Goal: Task Accomplishment & Management: Manage account settings

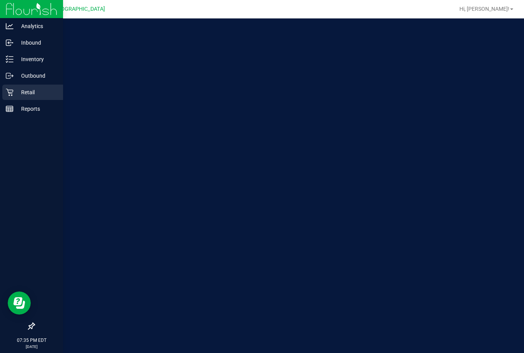
click at [17, 91] on p "Retail" at bounding box center [36, 92] width 46 height 9
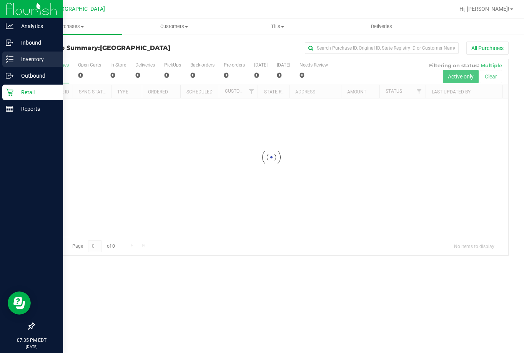
click at [19, 63] on p "Inventory" at bounding box center [36, 59] width 46 height 9
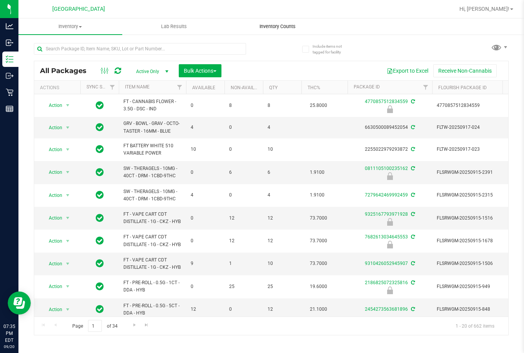
click at [280, 28] on span "Inventory Counts" at bounding box center [277, 26] width 57 height 7
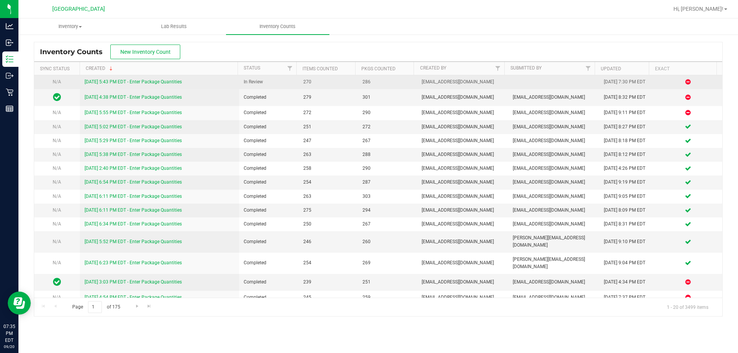
click at [137, 80] on link "[DATE] 5:43 PM EDT - Enter Package Quantities" at bounding box center [133, 81] width 97 height 5
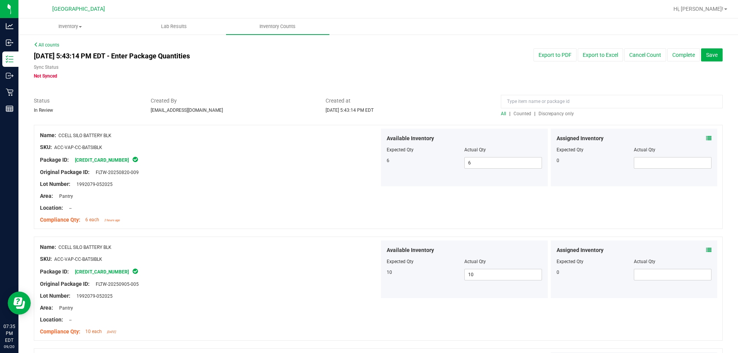
click at [523, 112] on span "Discrepancy only" at bounding box center [555, 113] width 35 height 5
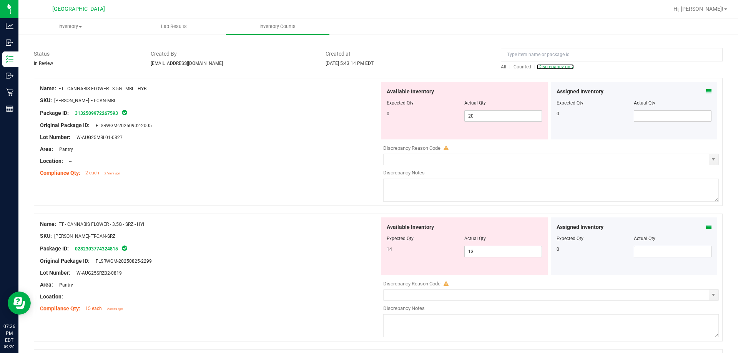
scroll to position [115, 0]
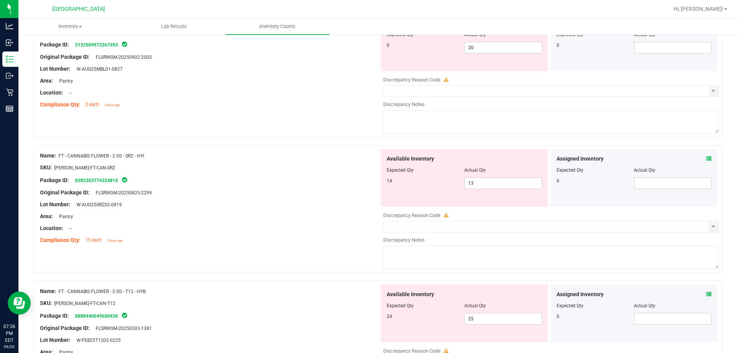
click at [523, 159] on icon at bounding box center [708, 158] width 5 height 5
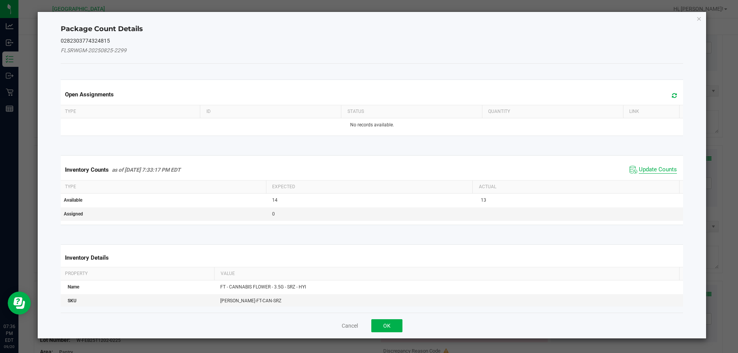
click at [523, 172] on span "Update Counts" at bounding box center [658, 170] width 38 height 8
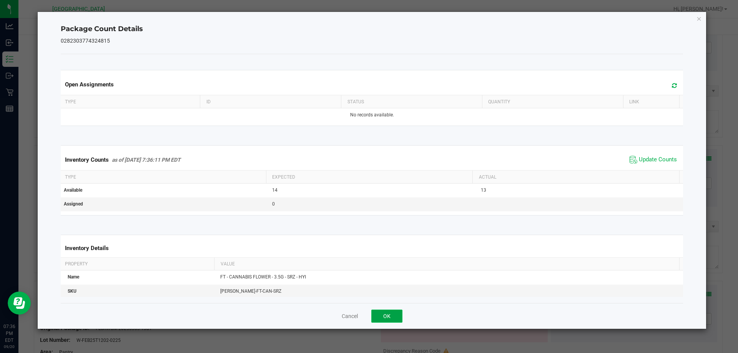
click at [390, 317] on button "OK" at bounding box center [386, 316] width 31 height 13
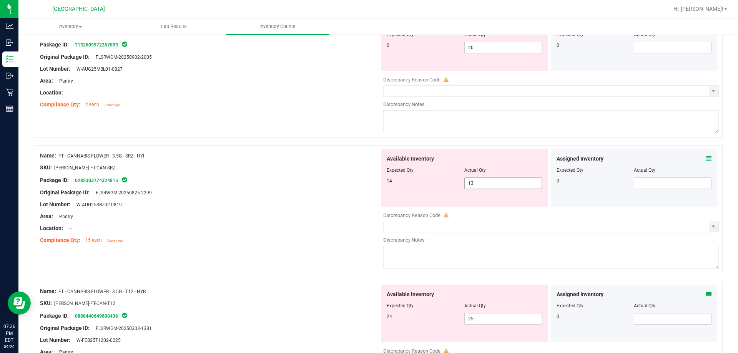
click at [478, 184] on span "13 13" at bounding box center [503, 184] width 78 height 12
click at [478, 184] on input "13" at bounding box center [503, 183] width 77 height 11
type input "14"
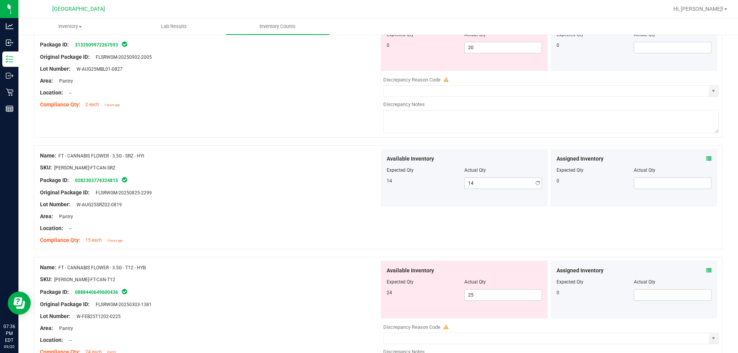
click at [294, 183] on div "Package ID: 0282303774324815" at bounding box center [209, 180] width 339 height 9
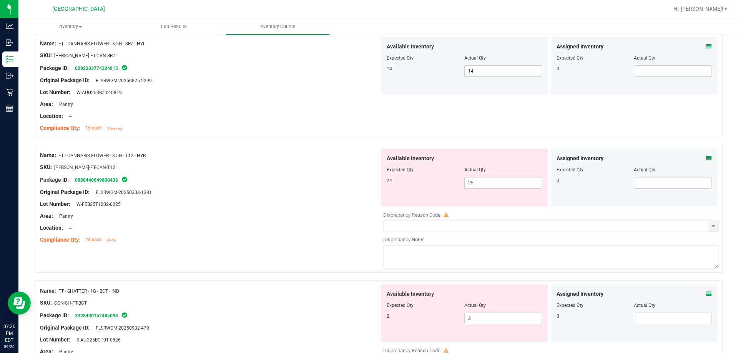
scroll to position [231, 0]
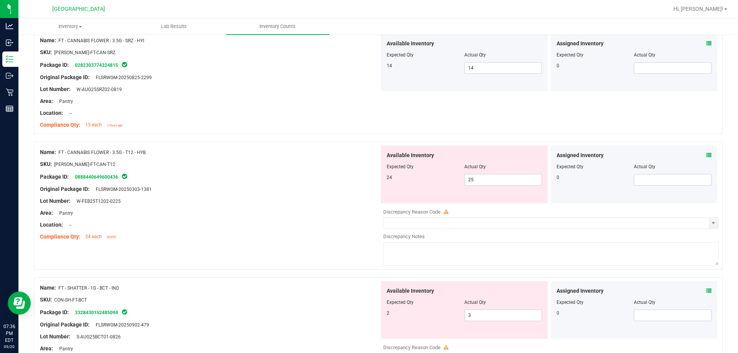
click at [523, 155] on icon at bounding box center [708, 155] width 5 height 5
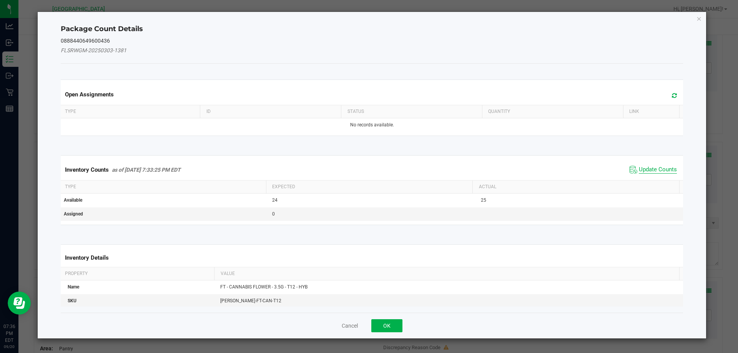
click at [523, 169] on span "Update Counts" at bounding box center [658, 170] width 38 height 8
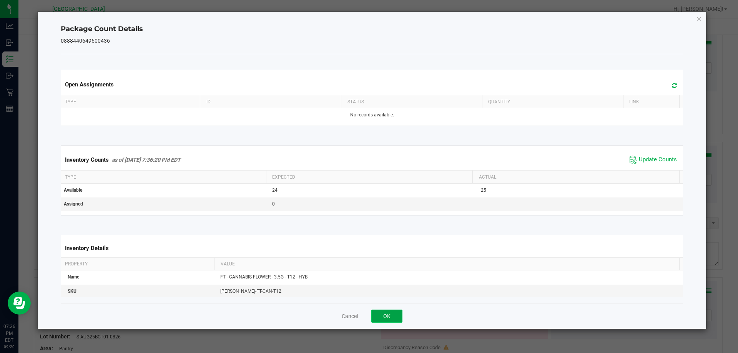
click at [394, 317] on button "OK" at bounding box center [386, 316] width 31 height 13
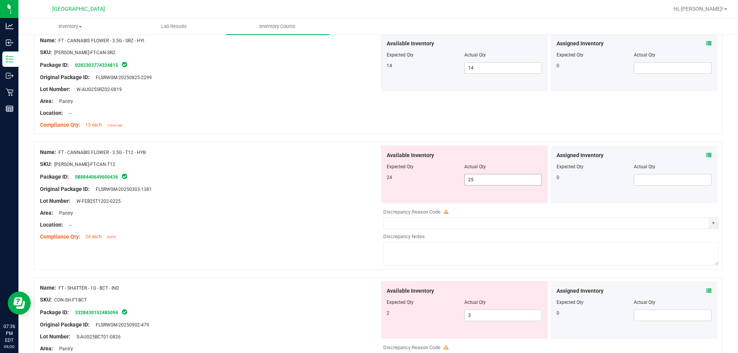
click at [480, 179] on span "25 25" at bounding box center [503, 180] width 78 height 12
click at [480, 179] on input "25" at bounding box center [503, 179] width 77 height 11
click at [319, 211] on div "Area: Pantry" at bounding box center [209, 213] width 339 height 8
click at [476, 318] on span "3 3" at bounding box center [503, 316] width 78 height 12
click at [476, 318] on input "3" at bounding box center [503, 315] width 77 height 11
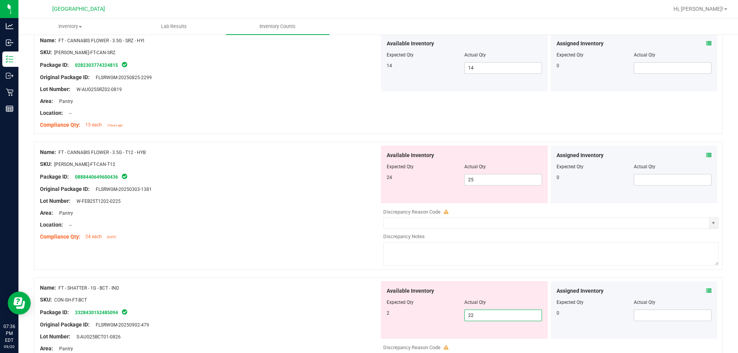
type input "2"
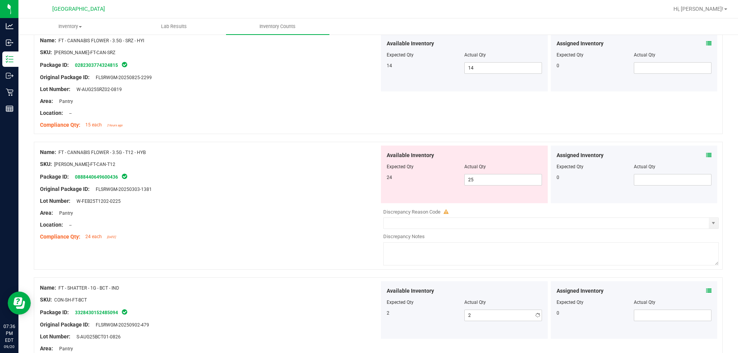
click at [327, 293] on div at bounding box center [209, 294] width 339 height 4
click at [479, 178] on span "25 25" at bounding box center [503, 180] width 78 height 12
click at [479, 178] on input "25" at bounding box center [503, 179] width 77 height 11
type input "24"
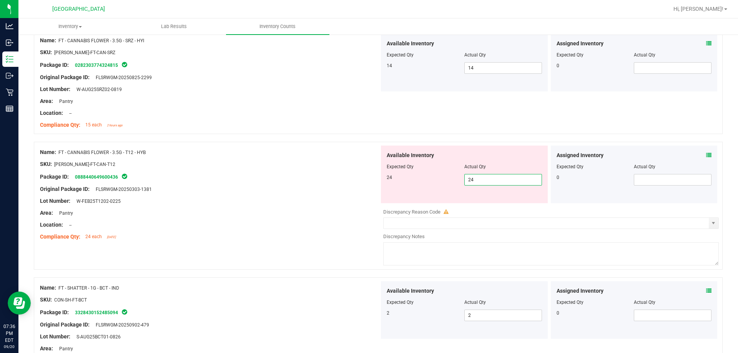
click at [286, 220] on div at bounding box center [209, 219] width 339 height 4
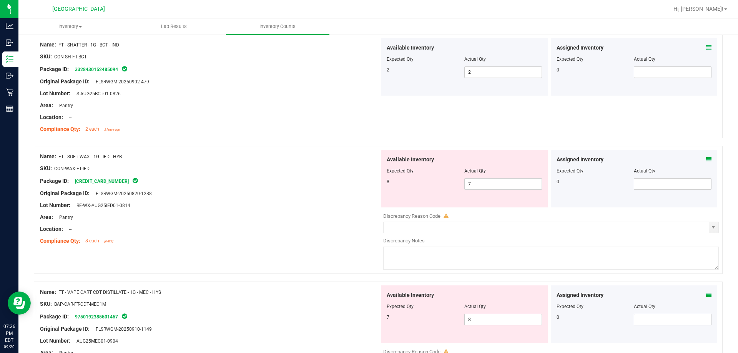
scroll to position [461, 0]
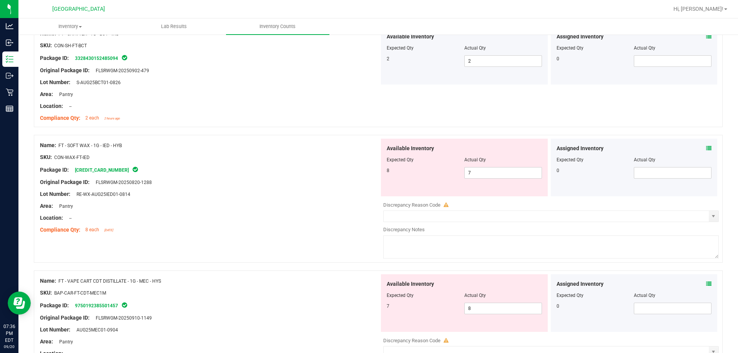
click at [523, 148] on icon at bounding box center [708, 148] width 5 height 5
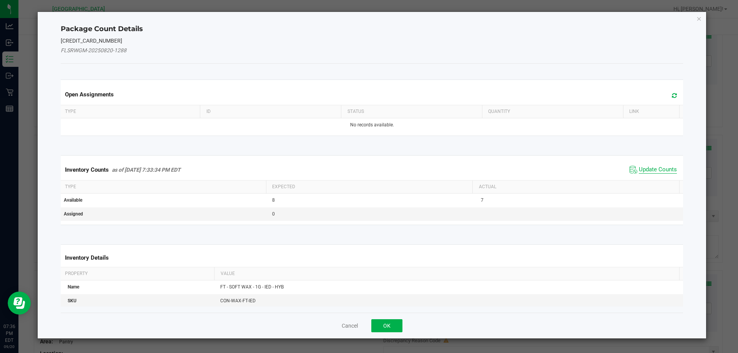
click at [523, 166] on span "Update Counts" at bounding box center [658, 170] width 38 height 8
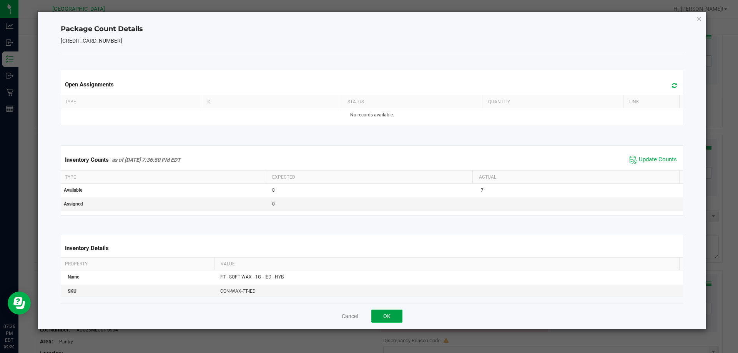
drag, startPoint x: 396, startPoint y: 316, endPoint x: 395, endPoint y: 311, distance: 4.7
click at [397, 316] on button "OK" at bounding box center [386, 316] width 31 height 13
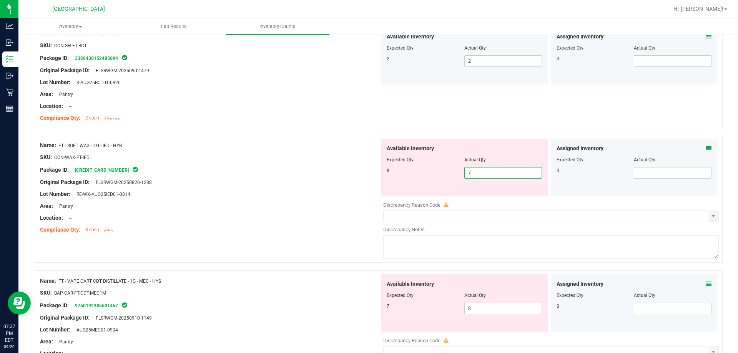
click at [516, 170] on span "7 7" at bounding box center [503, 173] width 78 height 12
click at [516, 170] on input "7" at bounding box center [503, 173] width 77 height 11
type input "8"
click at [348, 172] on div "Package ID: [CREDIT_CARD_NUMBER]" at bounding box center [209, 169] width 339 height 9
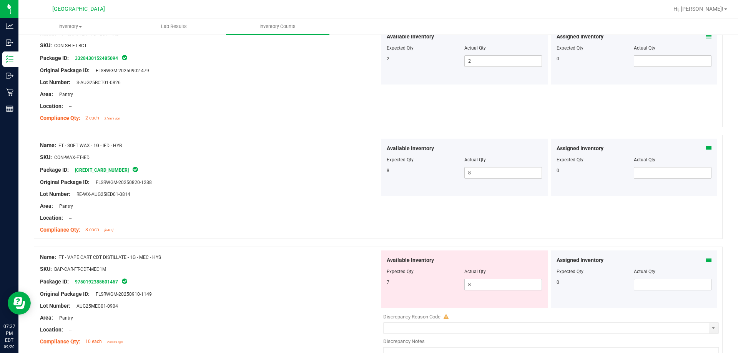
scroll to position [577, 0]
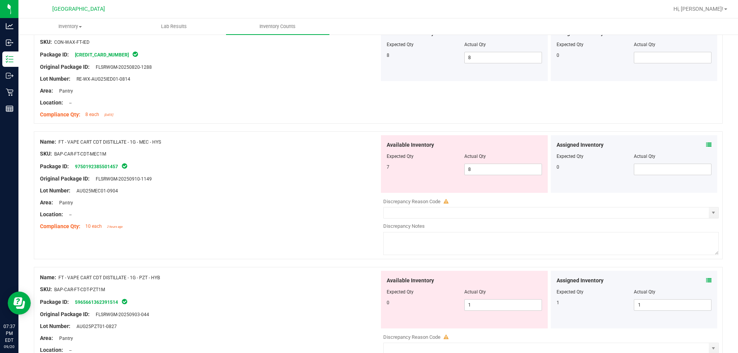
click at [523, 145] on icon at bounding box center [708, 144] width 5 height 5
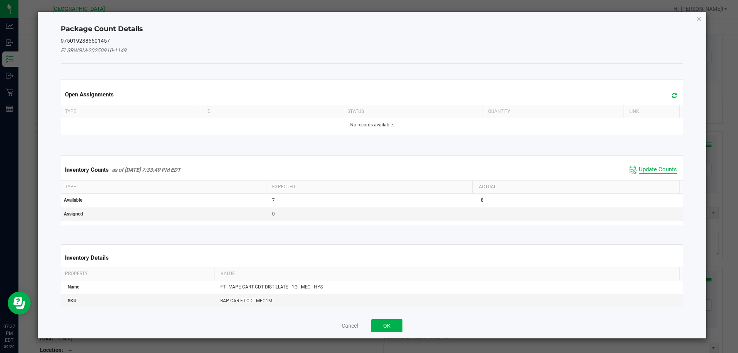
click at [523, 169] on span "Update Counts" at bounding box center [658, 170] width 38 height 8
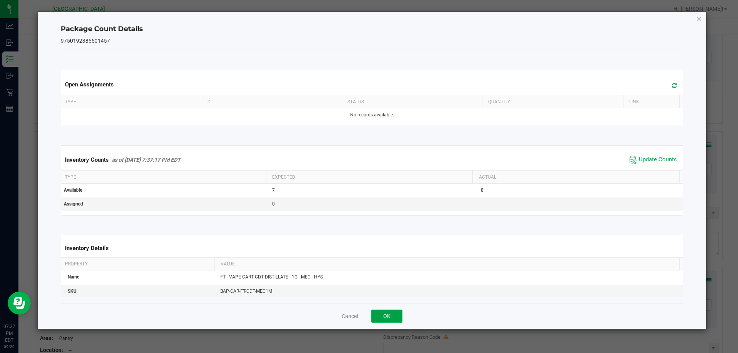
click at [388, 316] on button "OK" at bounding box center [386, 316] width 31 height 13
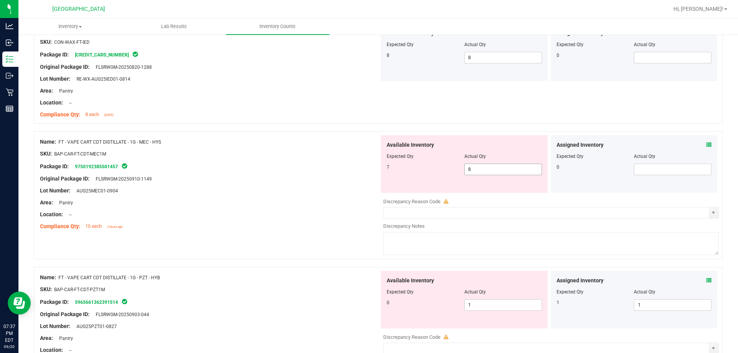
click at [487, 175] on span "8 8" at bounding box center [503, 170] width 78 height 12
click at [487, 172] on span "8 8" at bounding box center [503, 170] width 78 height 12
click at [487, 172] on input "8" at bounding box center [503, 169] width 77 height 11
type input "7"
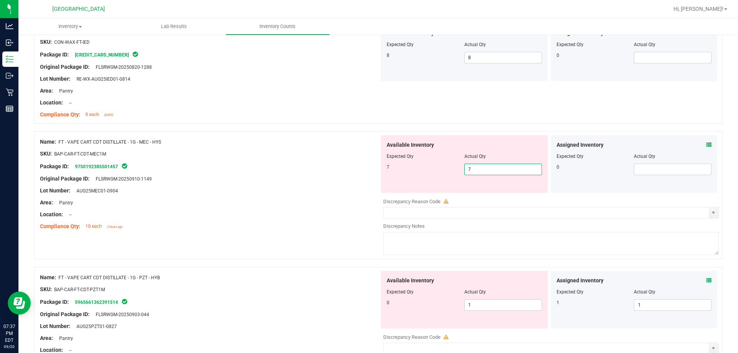
type input "7"
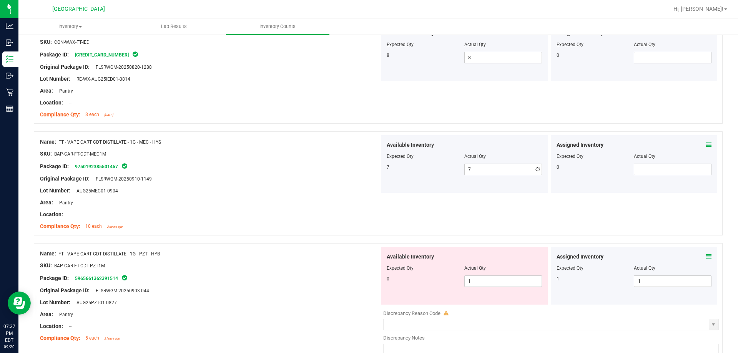
click at [312, 178] on div "Original Package ID: FLSRWGM-20250910-1149" at bounding box center [209, 179] width 339 height 8
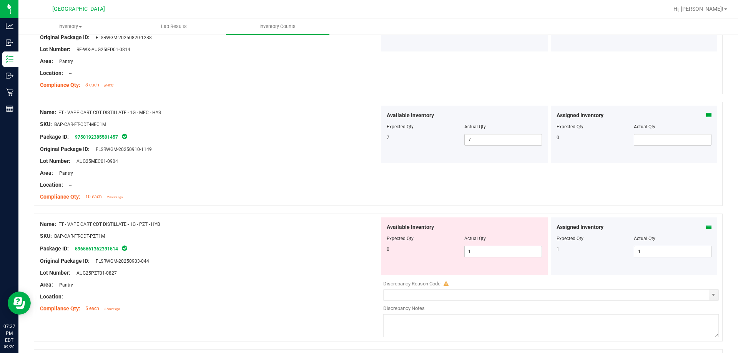
scroll to position [692, 0]
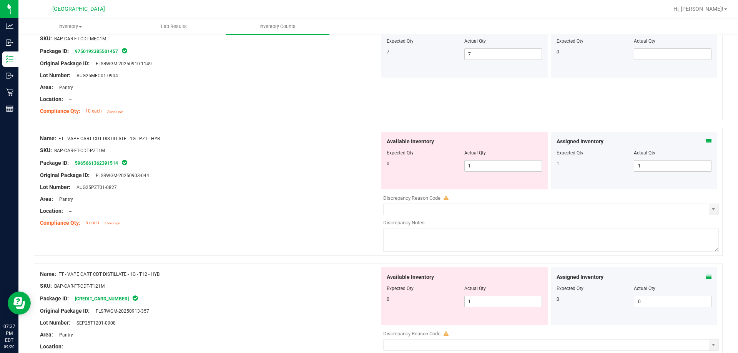
click at [523, 139] on icon at bounding box center [708, 141] width 5 height 5
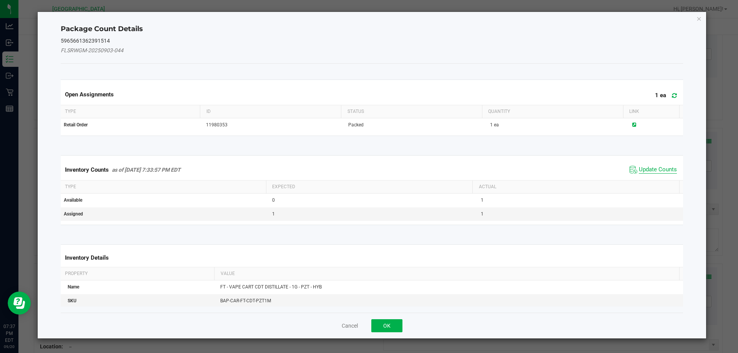
click at [523, 171] on span "Update Counts" at bounding box center [658, 170] width 38 height 8
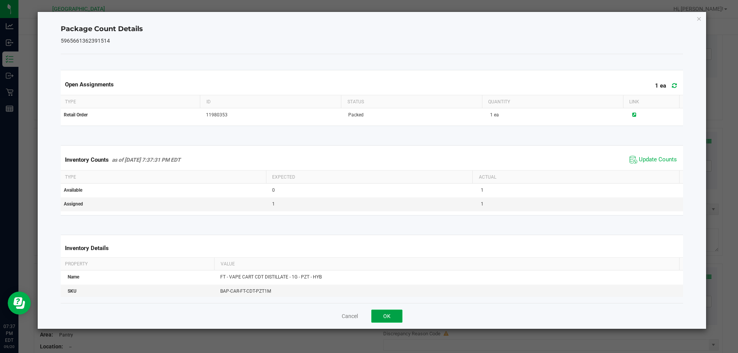
click at [396, 314] on button "OK" at bounding box center [386, 316] width 31 height 13
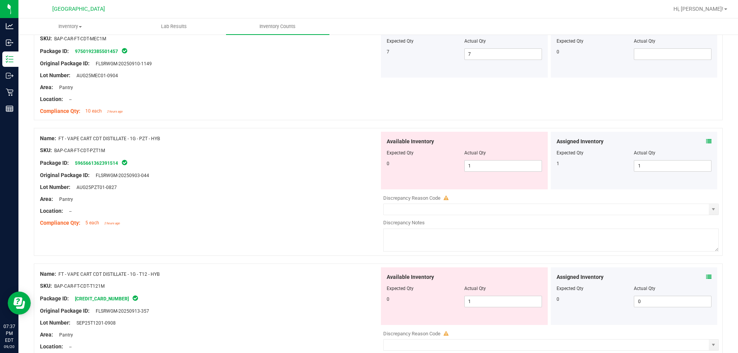
click at [335, 200] on div "Area: Pantry" at bounding box center [209, 199] width 339 height 8
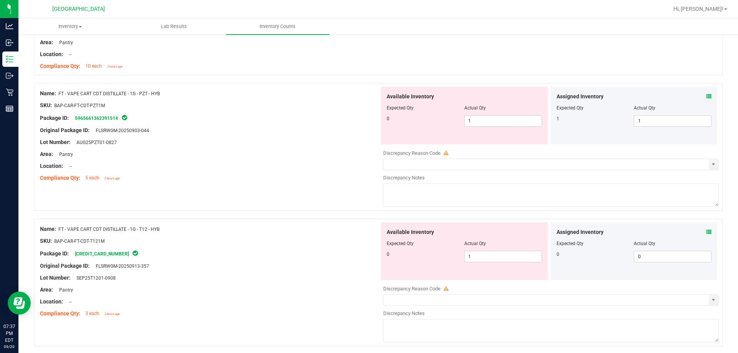
scroll to position [846, 0]
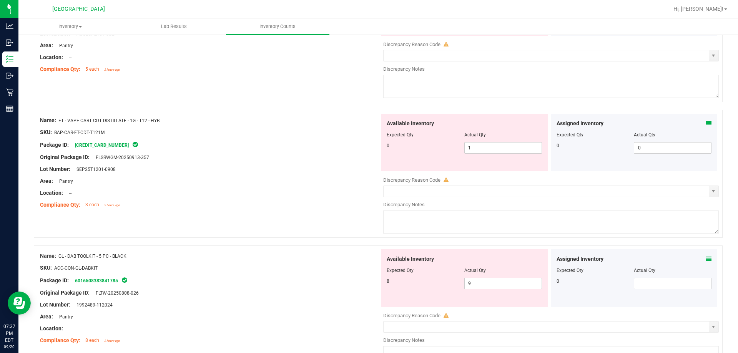
click at [523, 124] on icon at bounding box center [708, 123] width 5 height 5
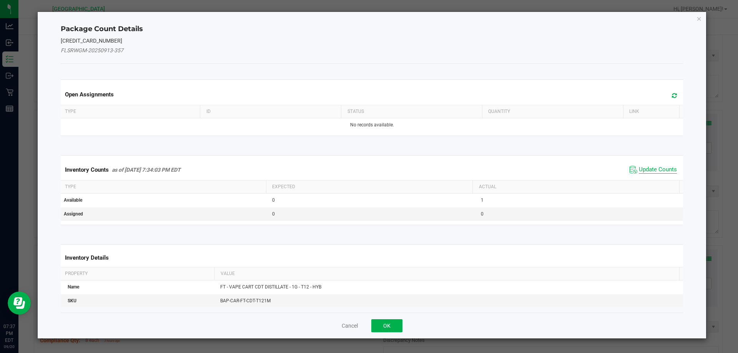
click at [523, 168] on span "Update Counts" at bounding box center [658, 170] width 38 height 8
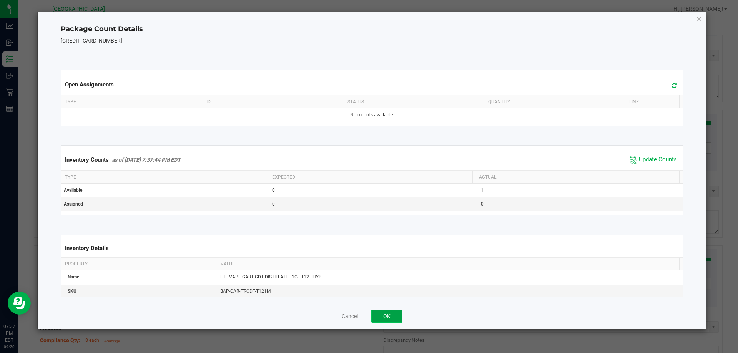
click at [385, 320] on button "OK" at bounding box center [386, 316] width 31 height 13
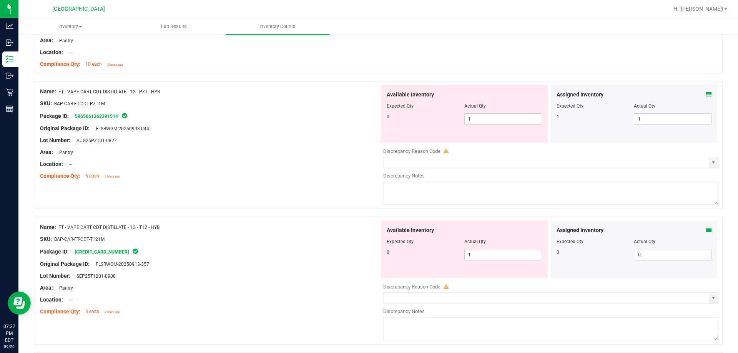
scroll to position [730, 0]
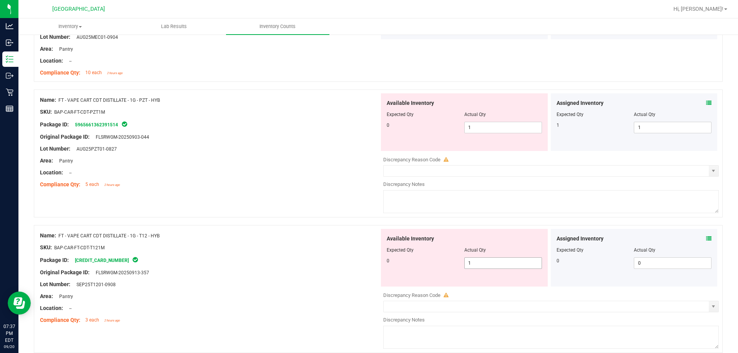
click at [472, 265] on span "1 1" at bounding box center [503, 264] width 78 height 12
click at [472, 265] on input "1" at bounding box center [503, 263] width 77 height 11
type input "0"
click at [347, 248] on div "SKU: BAP-CAR-FT-CDT-T121M" at bounding box center [209, 248] width 339 height 8
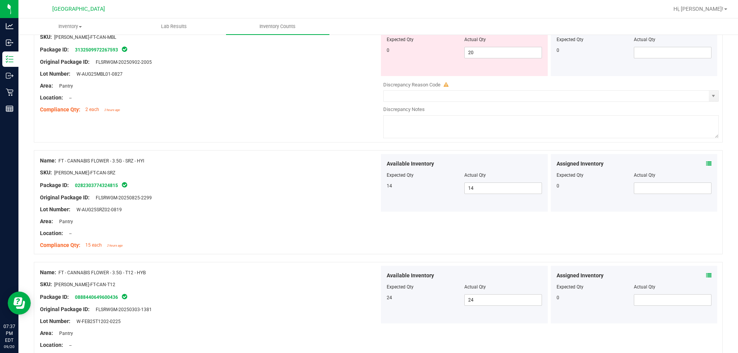
scroll to position [0, 0]
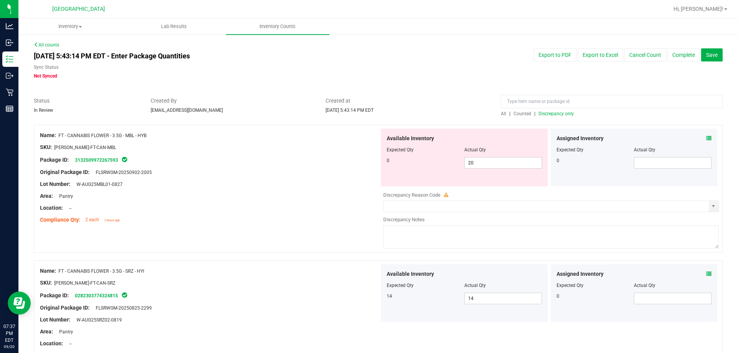
click at [501, 113] on span "All" at bounding box center [503, 113] width 5 height 5
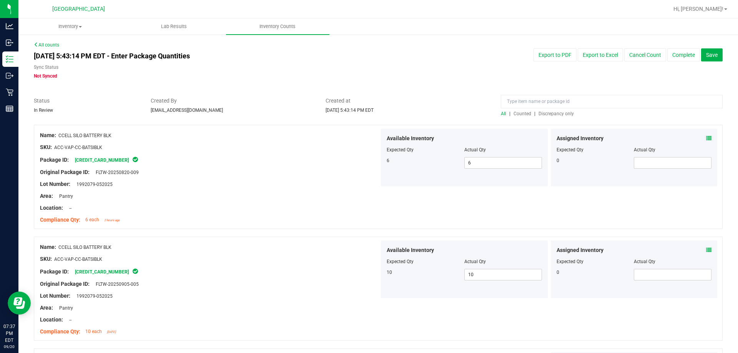
click at [523, 113] on span "Discrepancy only" at bounding box center [555, 113] width 35 height 5
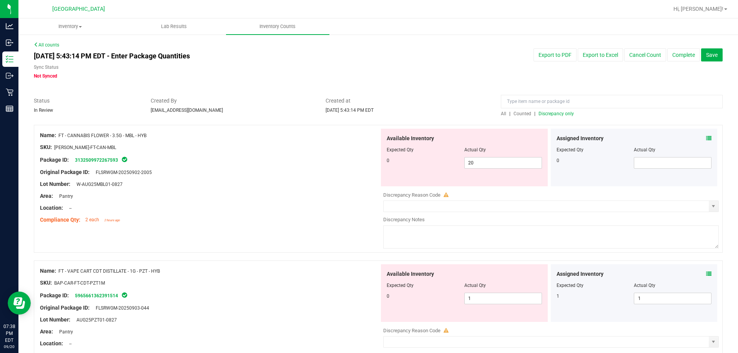
click at [501, 116] on span "All" at bounding box center [503, 113] width 5 height 5
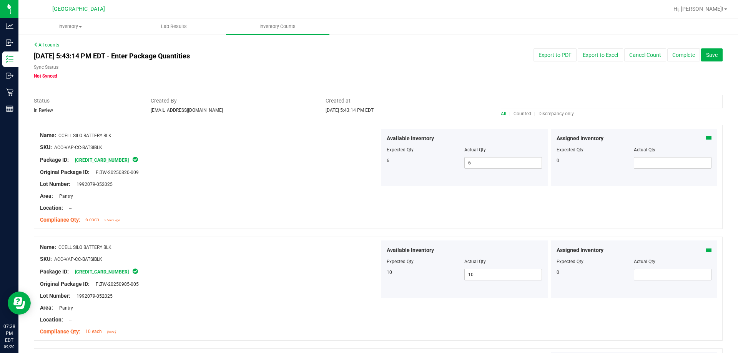
click at [514, 100] on input at bounding box center [612, 101] width 222 height 13
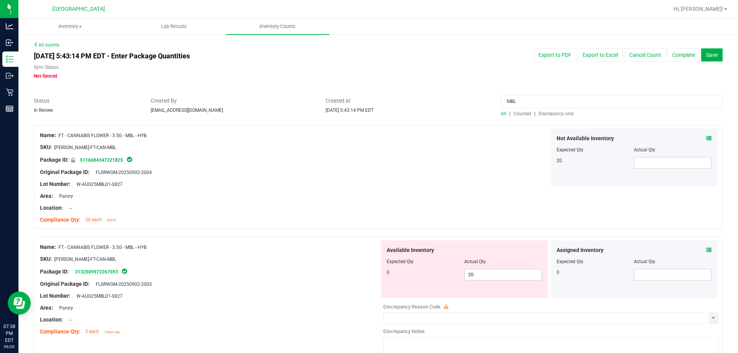
type input "MBL"
click at [56, 43] on link "All counts" at bounding box center [46, 44] width 25 height 5
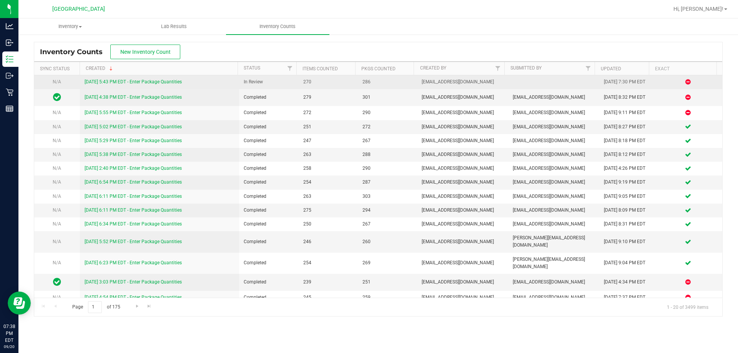
click at [168, 83] on link "[DATE] 5:43 PM EDT - Enter Package Quantities" at bounding box center [133, 81] width 97 height 5
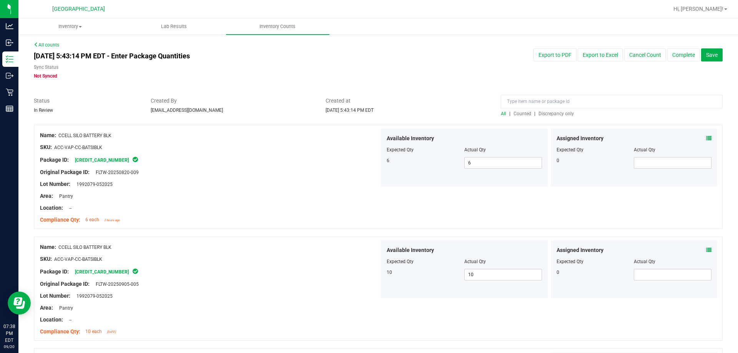
click at [523, 113] on span "Discrepancy only" at bounding box center [555, 113] width 35 height 5
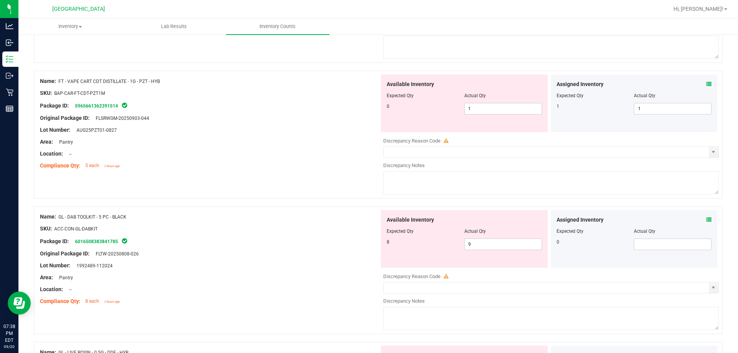
scroll to position [192, 0]
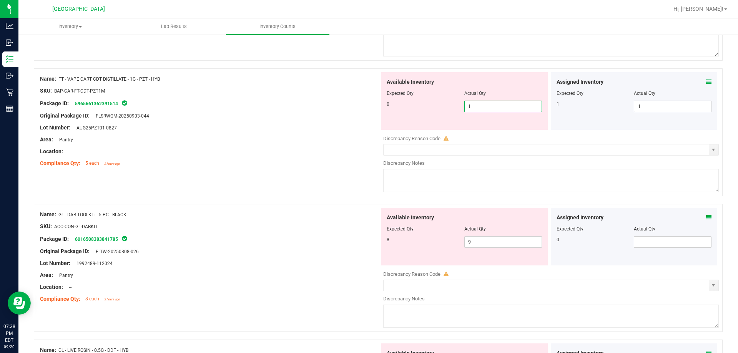
click at [487, 106] on span "1 1" at bounding box center [503, 107] width 78 height 12
click at [487, 106] on input "1" at bounding box center [503, 106] width 77 height 11
type input "0"
click at [324, 128] on div "Lot Number: AUG25PZT01-0827" at bounding box center [209, 128] width 339 height 8
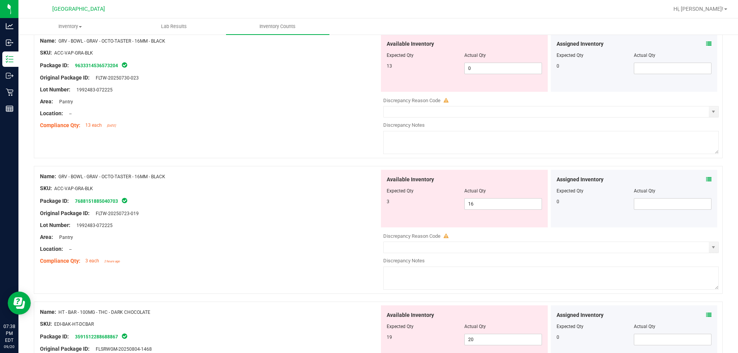
scroll to position [615, 0]
click at [475, 70] on span "0 0" at bounding box center [503, 67] width 78 height 12
click at [475, 70] on input "0" at bounding box center [503, 66] width 77 height 11
type input "13"
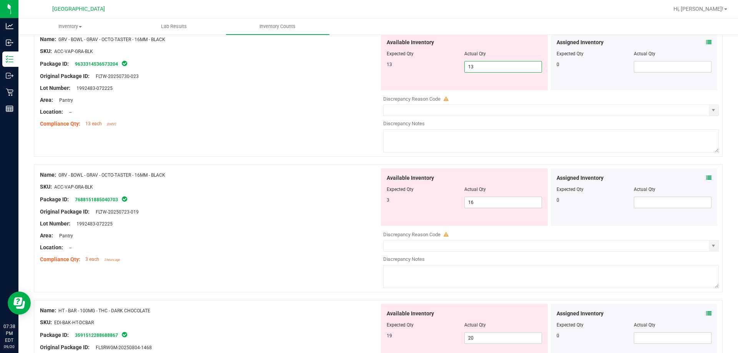
drag, startPoint x: 295, startPoint y: 115, endPoint x: 306, endPoint y: 123, distance: 13.3
click at [296, 116] on div "Name: GRV - BOWL - GRAV - OCTO-TASTER - 16MM - BLACK SKU: ACC-VAP-GRA-BLK Packa…" at bounding box center [209, 82] width 339 height 98
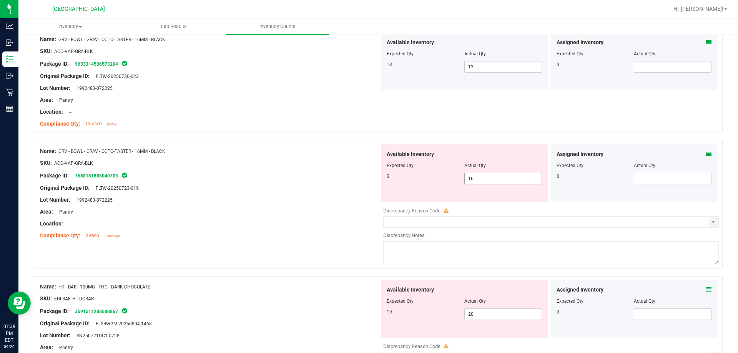
click at [475, 181] on span "16 16" at bounding box center [503, 179] width 78 height 12
click at [0, 0] on input "16" at bounding box center [0, 0] width 0 height 0
type input "3"
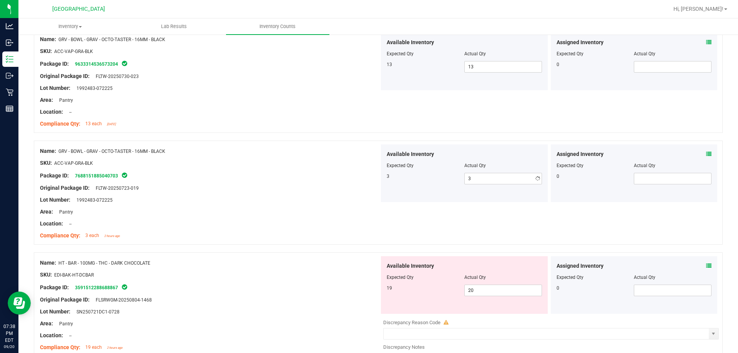
drag, startPoint x: 321, startPoint y: 202, endPoint x: 330, endPoint y: 211, distance: 13.6
click at [321, 203] on div "Lot Number: 1992483-072225" at bounding box center [209, 200] width 339 height 8
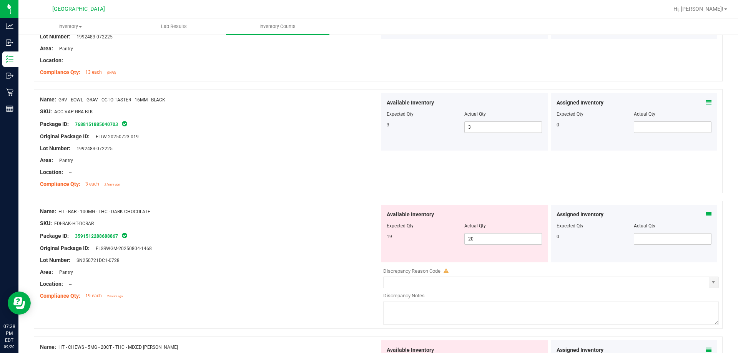
scroll to position [769, 0]
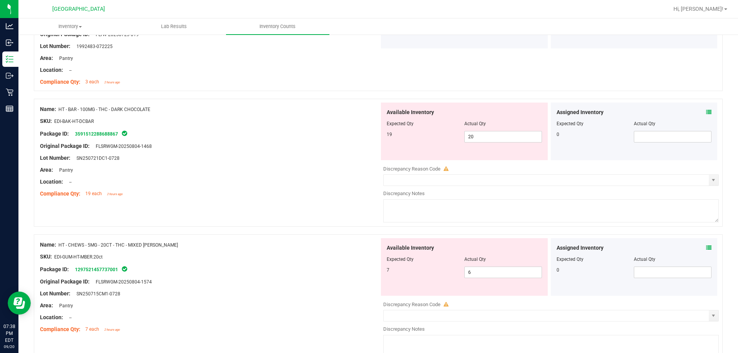
click at [523, 112] on icon at bounding box center [708, 112] width 5 height 5
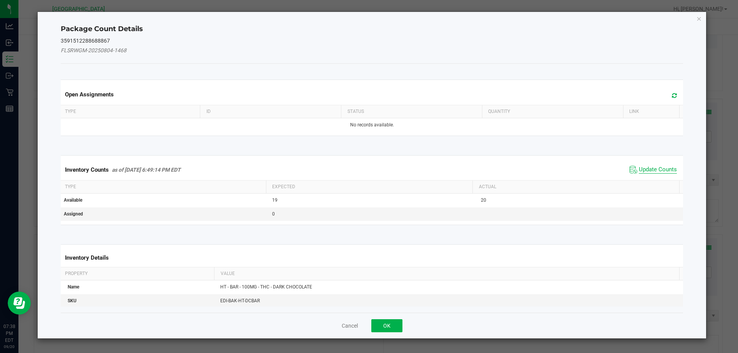
click at [523, 166] on span "Update Counts" at bounding box center [658, 170] width 38 height 8
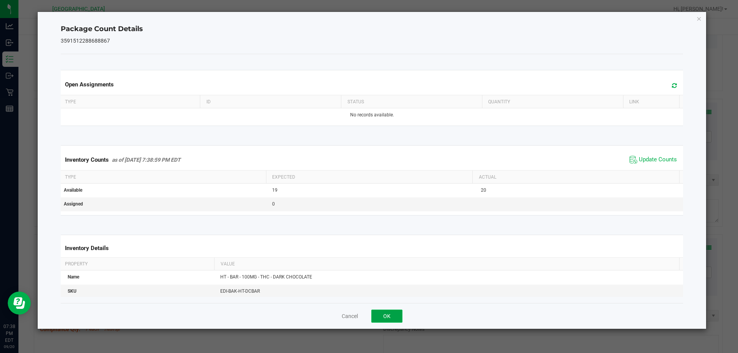
click at [379, 312] on button "OK" at bounding box center [386, 316] width 31 height 13
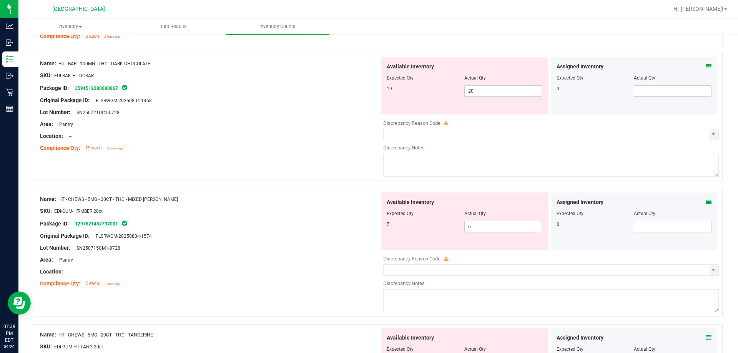
scroll to position [884, 0]
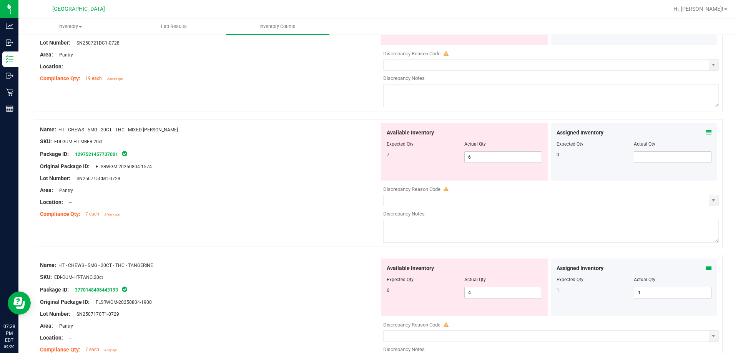
click at [523, 133] on icon at bounding box center [708, 132] width 5 height 5
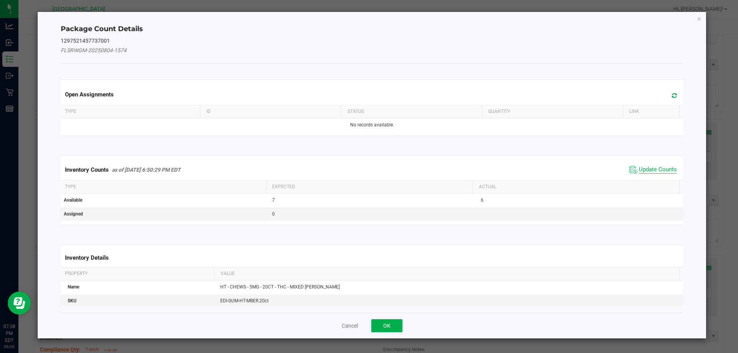
click at [523, 171] on span "Update Counts" at bounding box center [658, 170] width 38 height 8
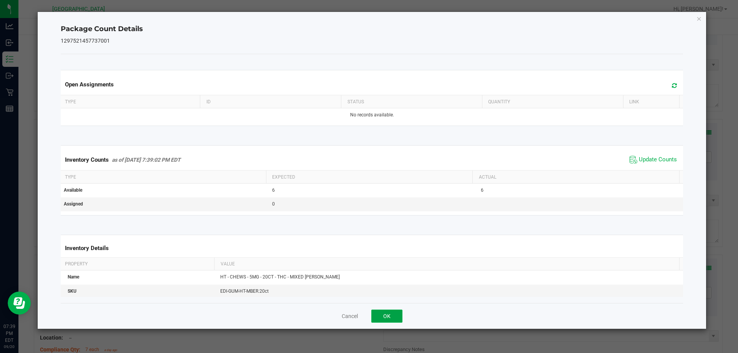
click at [393, 314] on button "OK" at bounding box center [386, 316] width 31 height 13
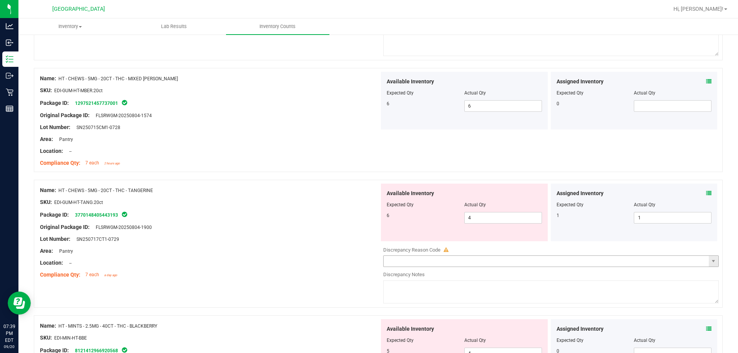
scroll to position [999, 0]
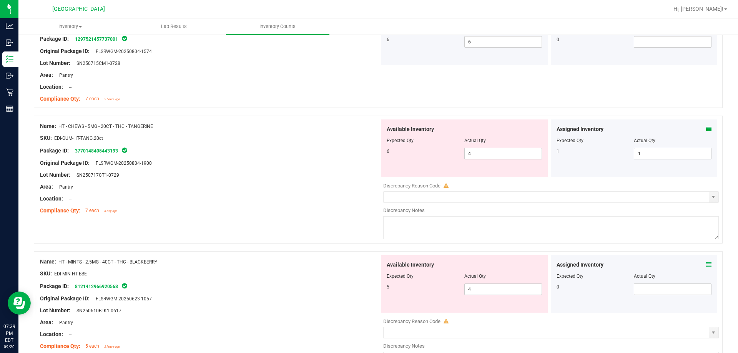
click at [523, 129] on icon at bounding box center [708, 128] width 5 height 5
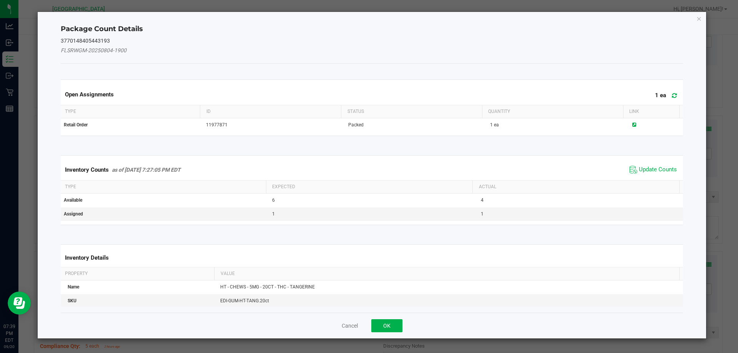
click at [523, 165] on span "Update Counts" at bounding box center [653, 170] width 51 height 12
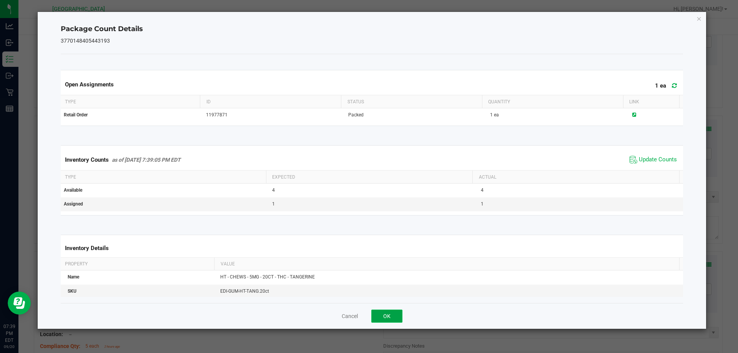
click at [383, 321] on button "OK" at bounding box center [386, 316] width 31 height 13
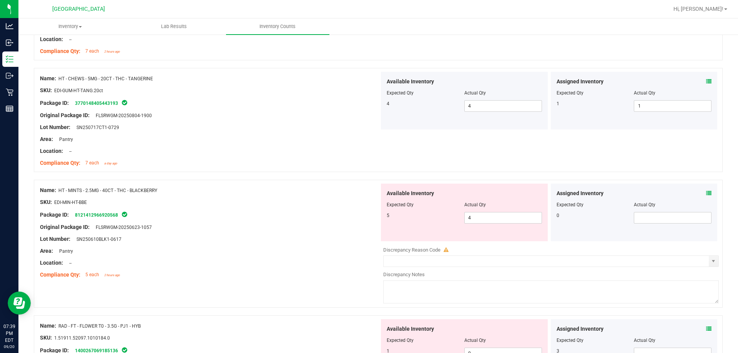
scroll to position [1115, 0]
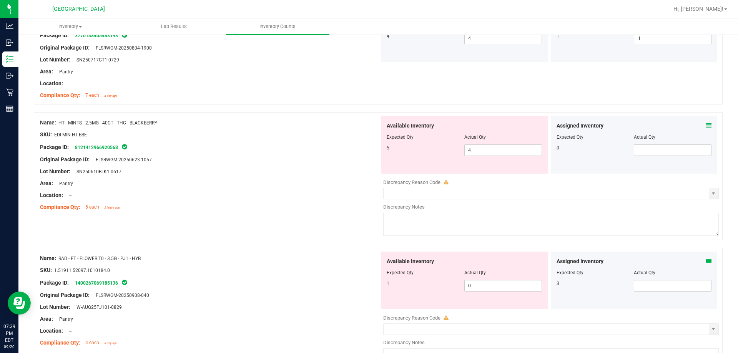
click at [523, 126] on icon at bounding box center [708, 125] width 5 height 5
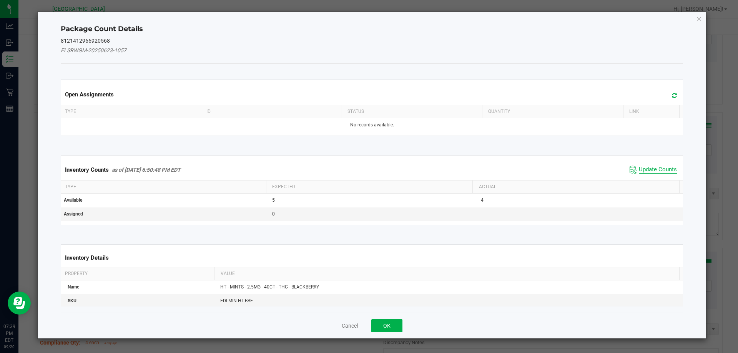
click at [523, 169] on span "Update Counts" at bounding box center [658, 170] width 38 height 8
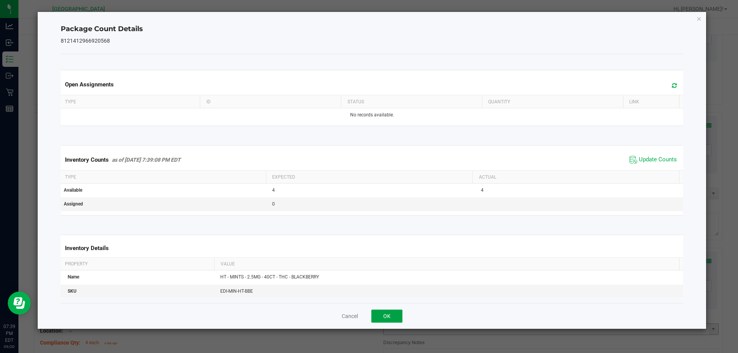
click at [389, 316] on button "OK" at bounding box center [386, 316] width 31 height 13
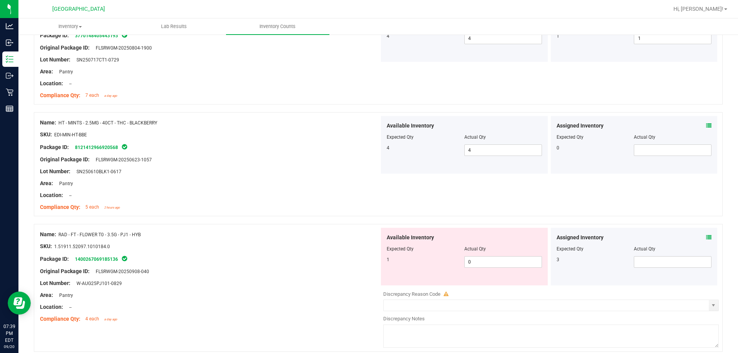
scroll to position [1230, 0]
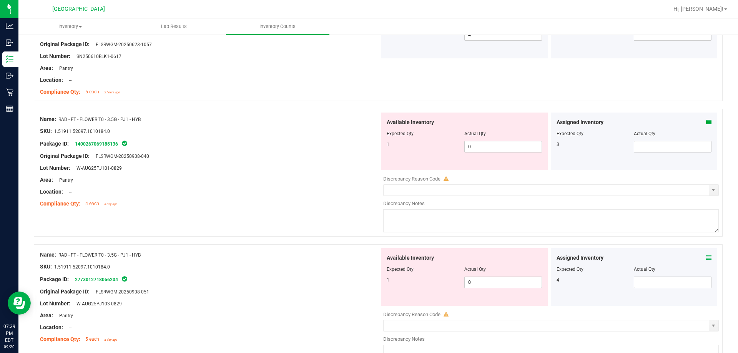
click at [523, 122] on icon at bounding box center [708, 122] width 5 height 5
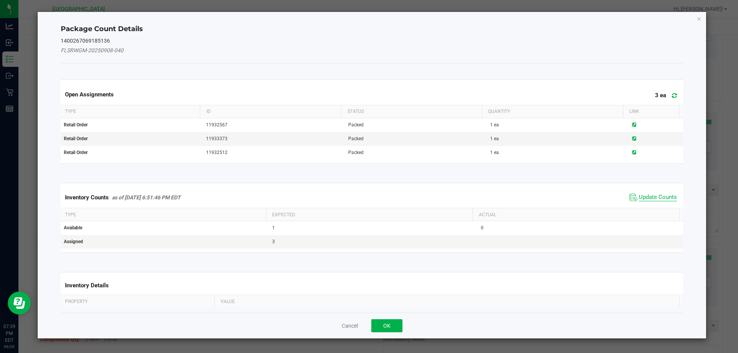
click at [523, 197] on span "Update Counts" at bounding box center [658, 198] width 38 height 8
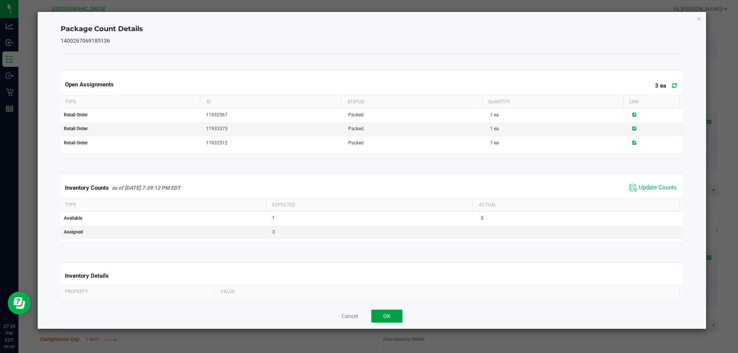
click at [398, 317] on button "OK" at bounding box center [386, 316] width 31 height 13
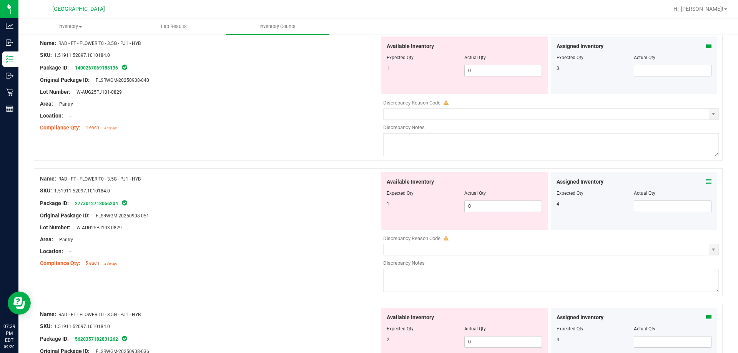
scroll to position [1307, 0]
click at [523, 181] on div "Assigned Inventory Expected Qty Actual Qty 4" at bounding box center [634, 200] width 167 height 58
click at [523, 181] on div "Assigned Inventory" at bounding box center [634, 181] width 155 height 8
click at [523, 181] on icon at bounding box center [708, 180] width 5 height 5
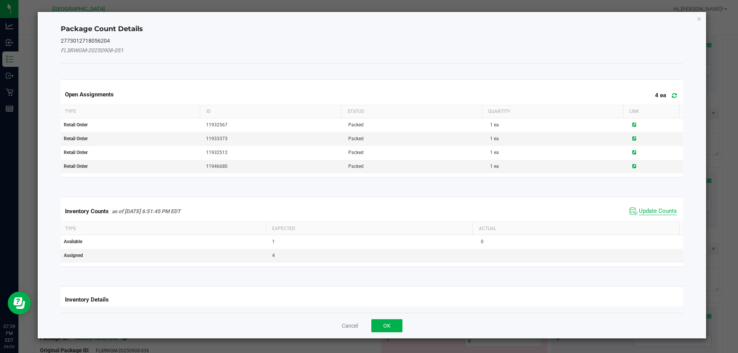
click at [523, 211] on span "Update Counts" at bounding box center [658, 212] width 38 height 8
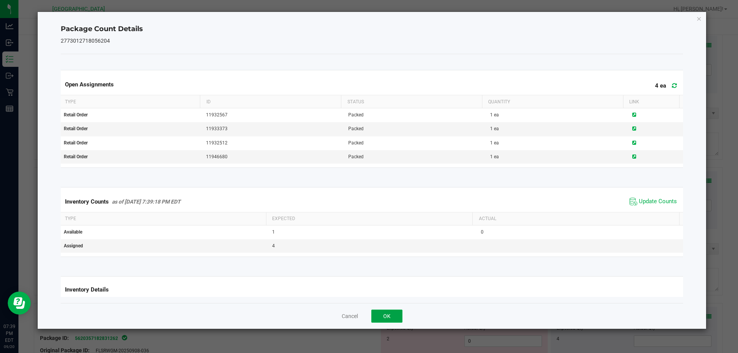
click at [396, 311] on button "OK" at bounding box center [386, 316] width 31 height 13
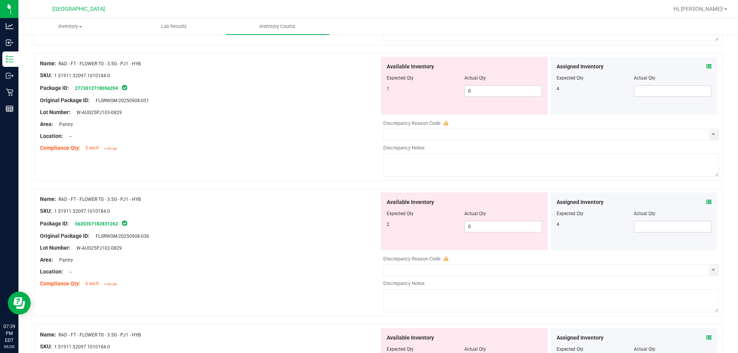
scroll to position [1422, 0]
click at [523, 203] on icon at bounding box center [708, 201] width 5 height 5
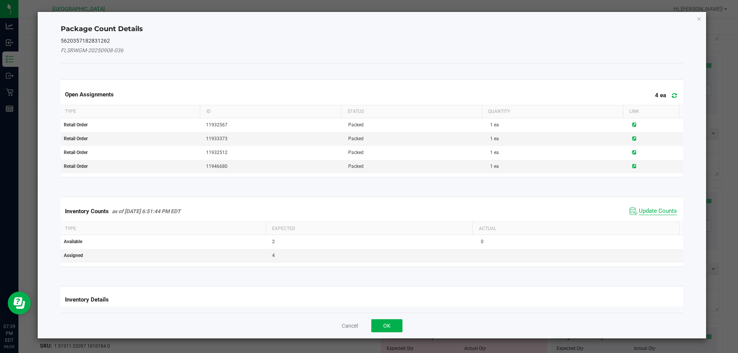
click at [523, 208] on span "Update Counts" at bounding box center [658, 212] width 38 height 8
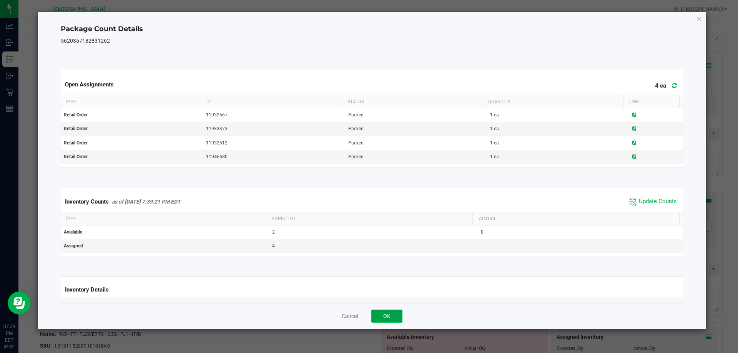
click at [392, 313] on button "OK" at bounding box center [386, 316] width 31 height 13
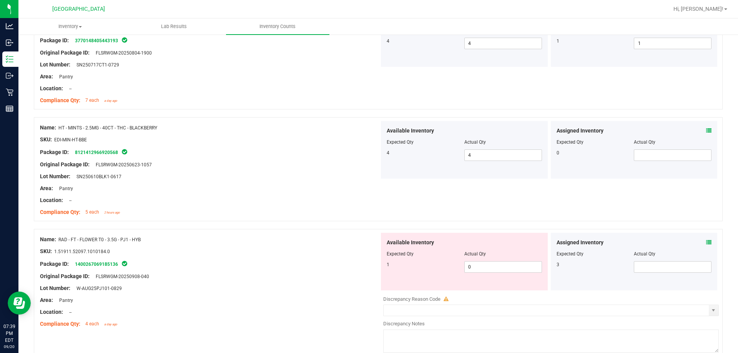
scroll to position [1230, 0]
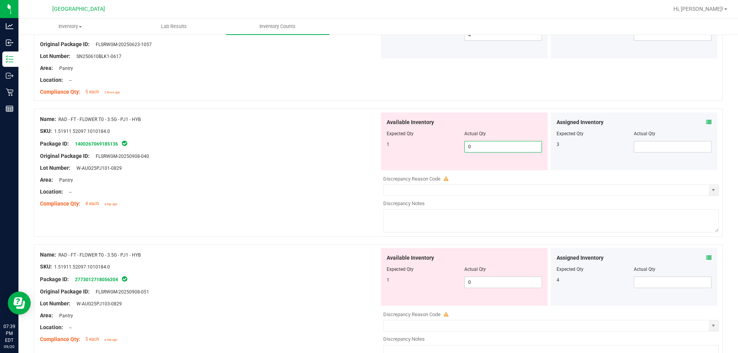
click at [511, 148] on span "0 0" at bounding box center [503, 147] width 78 height 12
click at [511, 148] on input "0" at bounding box center [503, 146] width 77 height 11
type input "1"
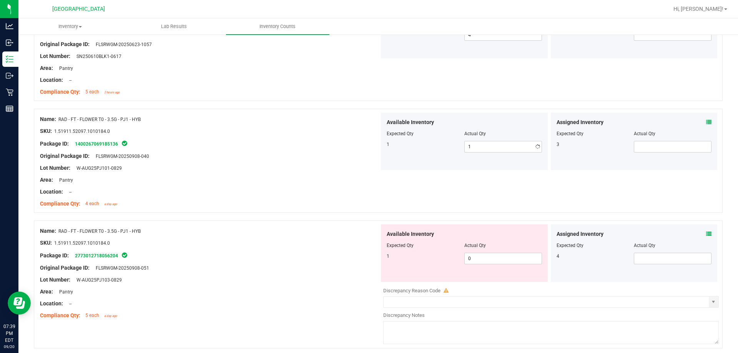
drag, startPoint x: 302, startPoint y: 167, endPoint x: 385, endPoint y: 217, distance: 97.6
click at [302, 168] on div "Lot Number: W-AUG25PJ101-0829" at bounding box center [209, 168] width 339 height 8
click at [523, 145] on span at bounding box center [673, 147] width 78 height 12
type input "3"
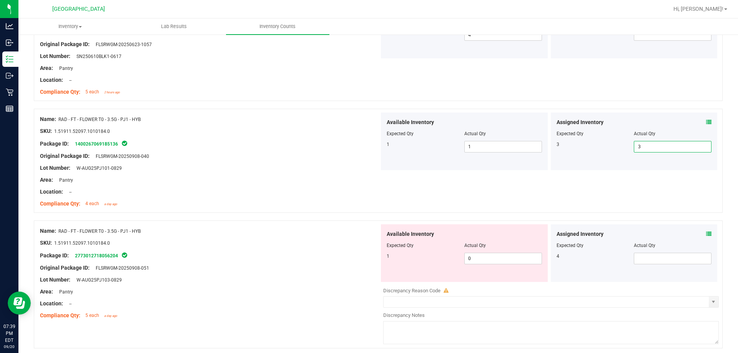
drag, startPoint x: 292, startPoint y: 196, endPoint x: 432, endPoint y: 239, distance: 145.9
click at [298, 199] on div at bounding box center [209, 198] width 339 height 4
click at [493, 261] on span "0 0" at bounding box center [503, 259] width 78 height 12
click at [493, 261] on input "0" at bounding box center [503, 258] width 77 height 11
type input "1"
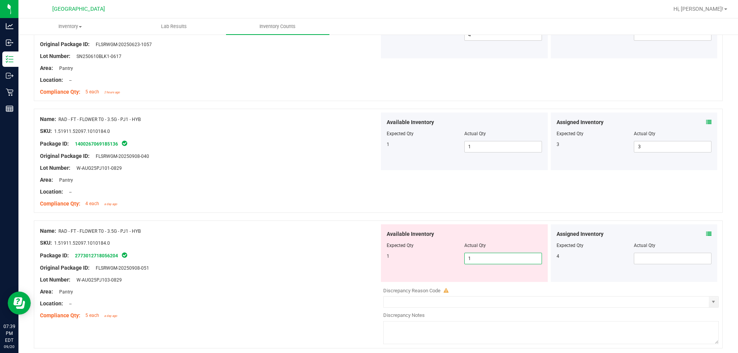
type input "1"
click at [274, 257] on div "Package ID: 2773012718056204" at bounding box center [209, 255] width 339 height 9
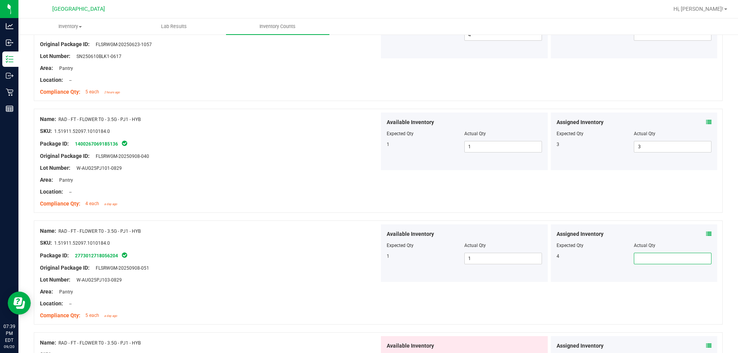
click at [523, 260] on span at bounding box center [673, 259] width 78 height 12
type input "4"
click at [327, 246] on div "SKU: 1.51911.52097.1010184.0" at bounding box center [209, 243] width 339 height 8
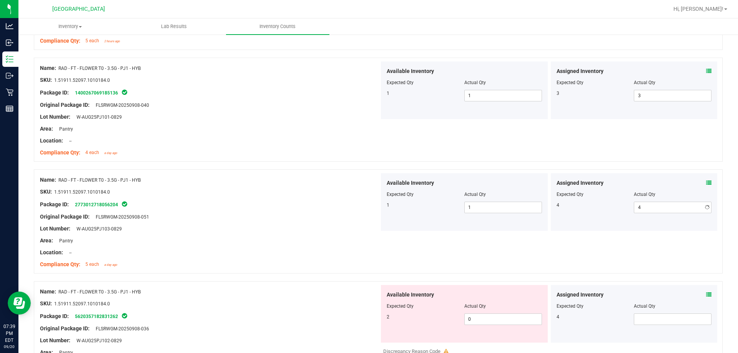
scroll to position [1345, 0]
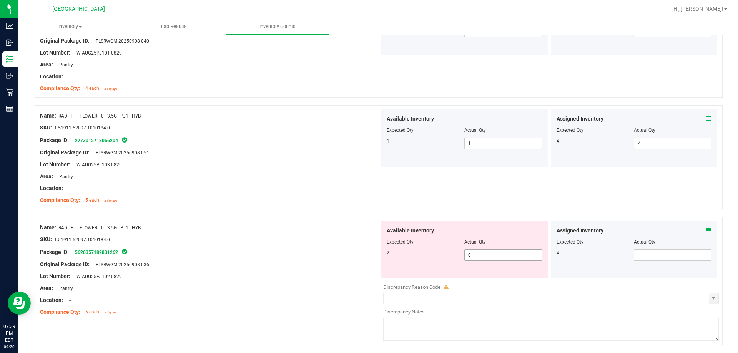
click at [484, 259] on span "0 0" at bounding box center [503, 255] width 78 height 12
click at [484, 259] on input "0" at bounding box center [503, 255] width 77 height 11
type input "2"
click at [283, 248] on div "Name: RAD - FT - FLOWER T0 - 3.5G - PJ1 - HYB SKU: 1.51911.52097.1010184.0 Pack…" at bounding box center [209, 270] width 339 height 98
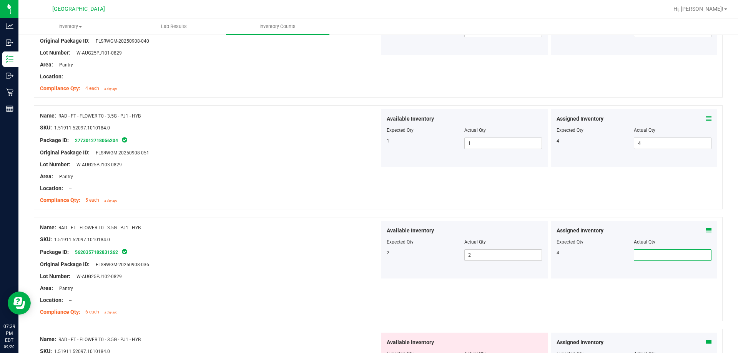
click at [523, 254] on span at bounding box center [673, 255] width 78 height 12
type input "4"
click at [387, 259] on div "2 2 2" at bounding box center [464, 255] width 155 height 12
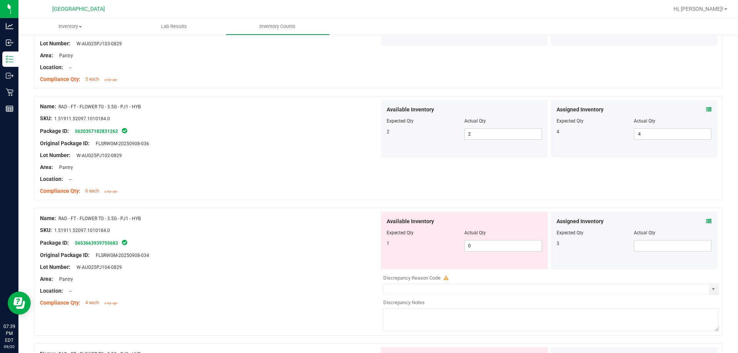
scroll to position [1499, 0]
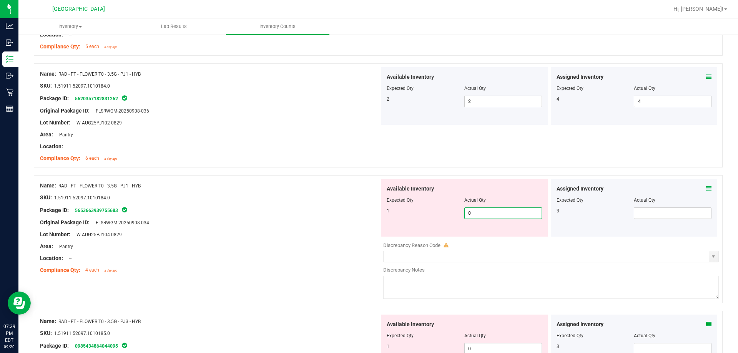
click at [490, 216] on span "0 0" at bounding box center [503, 214] width 78 height 12
click at [489, 216] on input "0" at bounding box center [503, 213] width 77 height 11
type input "01"
type input "1"
click at [358, 215] on div at bounding box center [209, 217] width 339 height 4
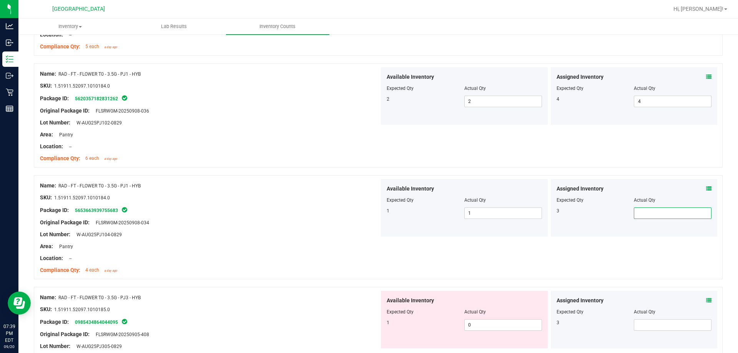
click at [523, 214] on span at bounding box center [673, 214] width 78 height 12
type input "3"
click at [347, 233] on div "Lot Number: W-AUG25PJ104-0829" at bounding box center [209, 235] width 339 height 8
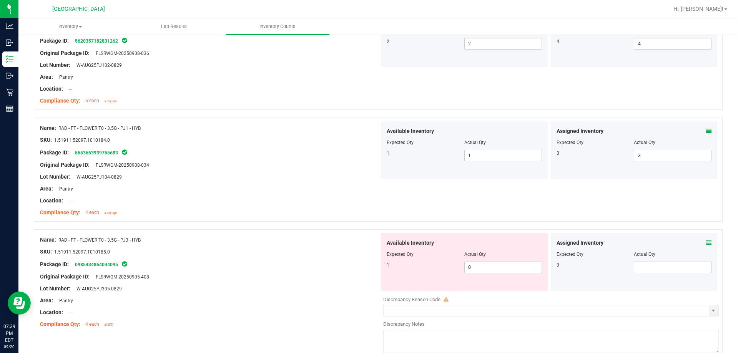
scroll to position [1653, 0]
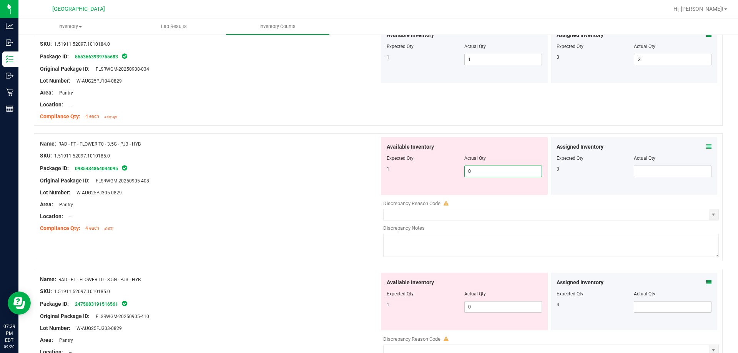
click at [481, 175] on span "0 0" at bounding box center [503, 172] width 78 height 12
click at [480, 174] on input "0" at bounding box center [503, 171] width 77 height 11
type input "01"
type input "1"
click at [308, 178] on div "Original Package ID: FLSRWGM-20250905-408" at bounding box center [209, 181] width 339 height 8
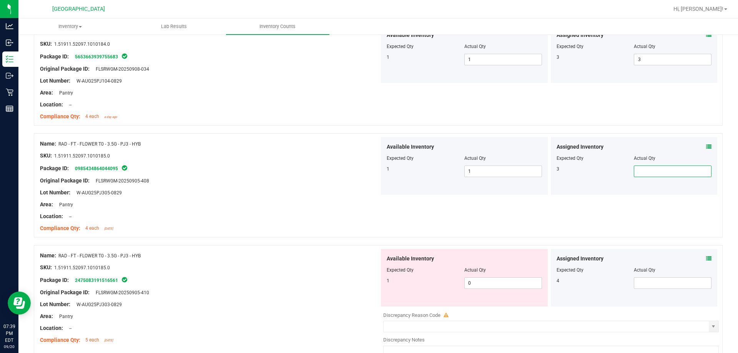
click at [523, 170] on span at bounding box center [673, 172] width 78 height 12
type input "3"
drag, startPoint x: 343, startPoint y: 198, endPoint x: 334, endPoint y: 198, distance: 9.2
click at [341, 198] on div at bounding box center [209, 199] width 339 height 4
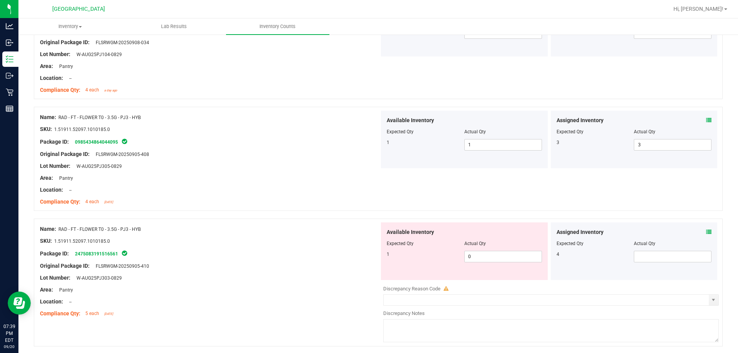
scroll to position [1730, 0]
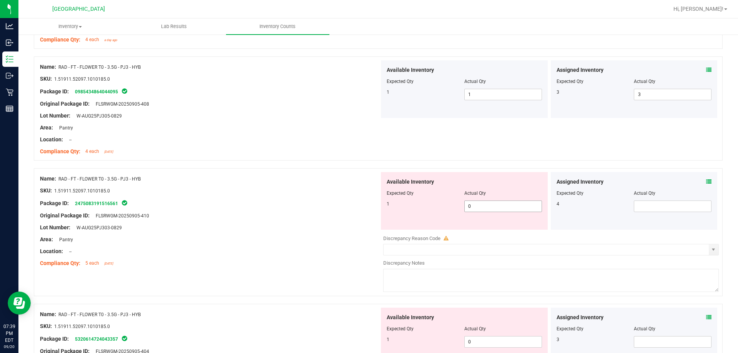
click at [492, 205] on span "0 0" at bounding box center [503, 207] width 78 height 12
type input "01"
type input "1"
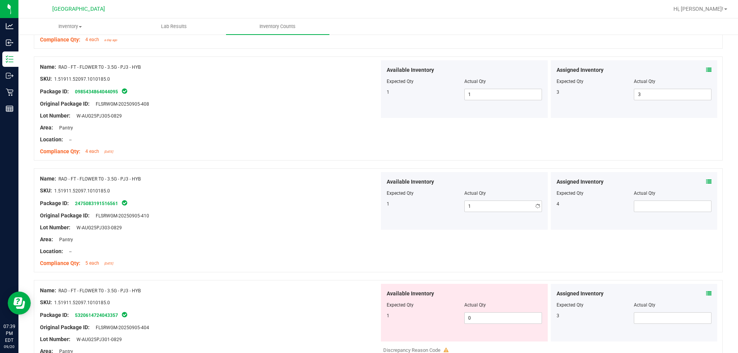
click at [270, 208] on div at bounding box center [209, 210] width 339 height 4
click at [523, 207] on span at bounding box center [673, 207] width 78 height 12
type input "4"
click at [350, 221] on div at bounding box center [209, 222] width 339 height 4
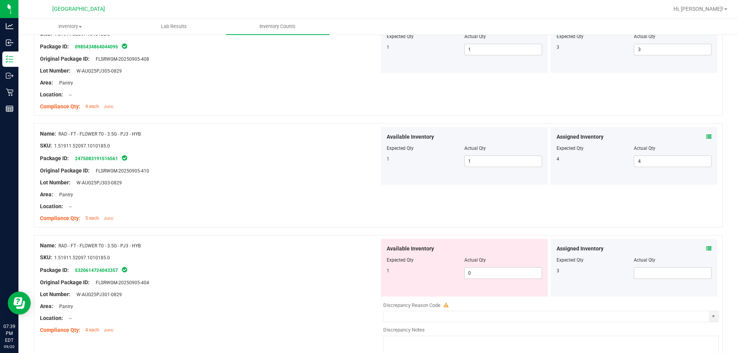
scroll to position [1845, 0]
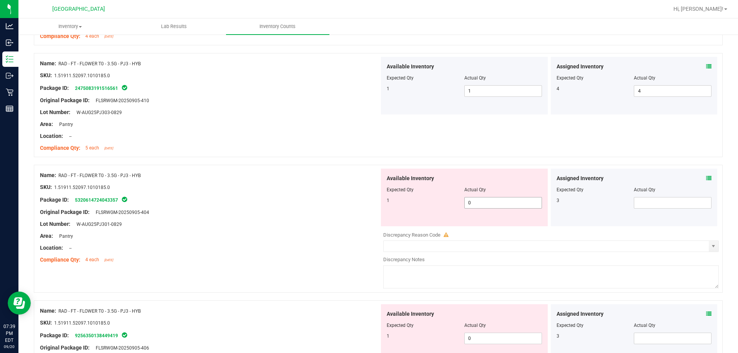
click at [486, 204] on span "0 0" at bounding box center [503, 203] width 78 height 12
type input "01"
type input "1"
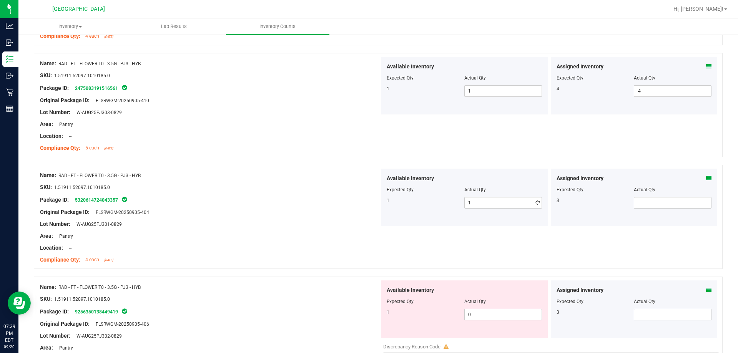
click at [309, 205] on div at bounding box center [209, 206] width 339 height 4
click at [523, 204] on span at bounding box center [673, 203] width 78 height 12
type input "3"
click at [379, 202] on div "Available Inventory Expected Qty Actual Qty 1 1 1" at bounding box center [464, 198] width 170 height 58
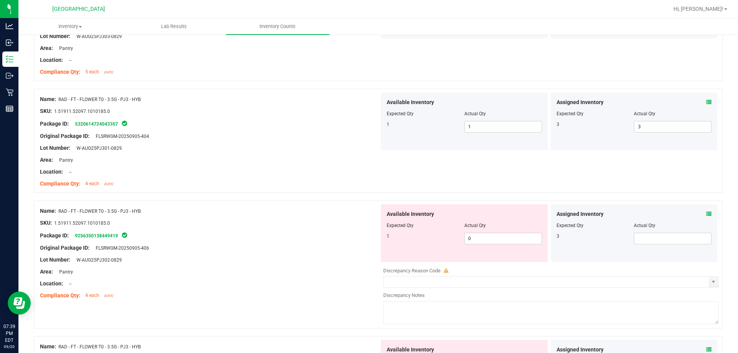
scroll to position [1922, 0]
click at [477, 242] on span "0 0" at bounding box center [503, 238] width 78 height 12
type input "01"
type input "1"
drag, startPoint x: 317, startPoint y: 231, endPoint x: 476, endPoint y: 241, distance: 158.7
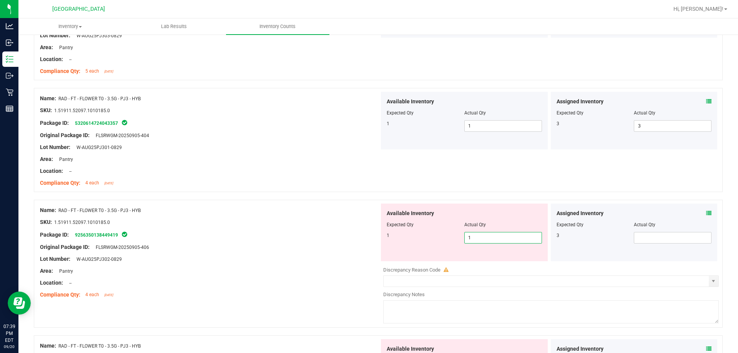
click at [335, 235] on div "Name: RAD - FT - FLOWER T0 - 3.5G - PJ3 - HYB SKU: 1.51911.52097.1010185.0 Pack…" at bounding box center [209, 253] width 339 height 98
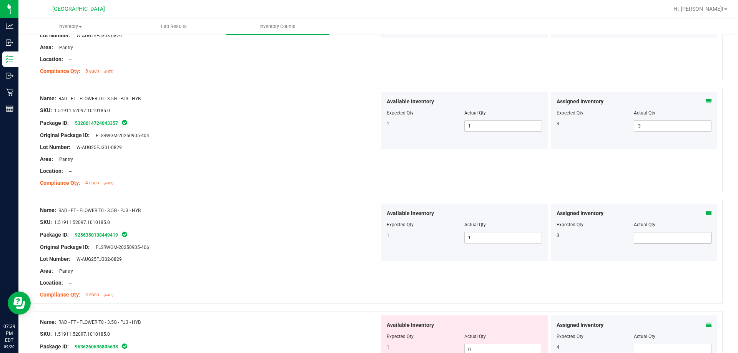
click at [523, 237] on span at bounding box center [673, 238] width 78 height 12
type input "3"
click at [331, 236] on div "Package ID: 9256350138449419" at bounding box center [209, 234] width 339 height 9
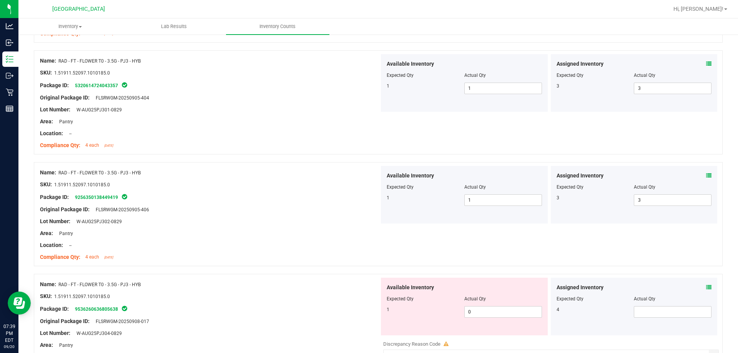
scroll to position [2037, 0]
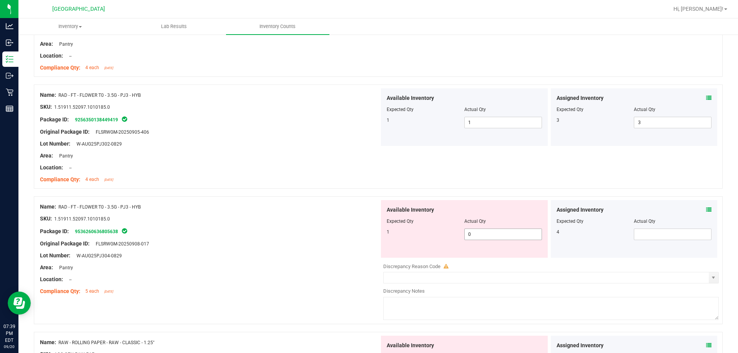
click at [481, 233] on span "0 0" at bounding box center [503, 235] width 78 height 12
type input "01"
type input "1"
drag, startPoint x: 223, startPoint y: 233, endPoint x: 266, endPoint y: 233, distance: 42.3
click at [226, 233] on div "Package ID: 9536260636805638" at bounding box center [209, 231] width 339 height 9
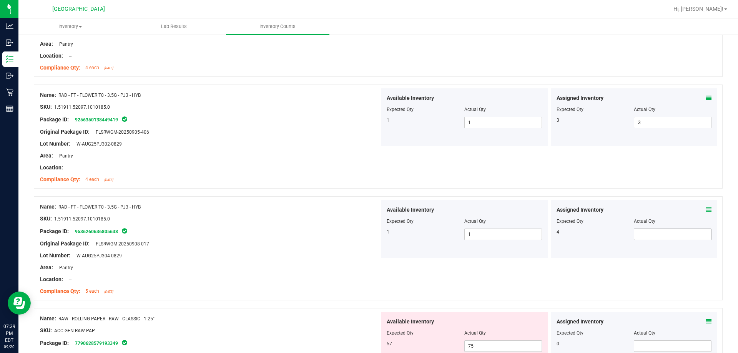
click at [523, 231] on span at bounding box center [673, 235] width 78 height 12
type input "4"
click at [357, 234] on div "Package ID: 9536260636805638" at bounding box center [209, 231] width 339 height 9
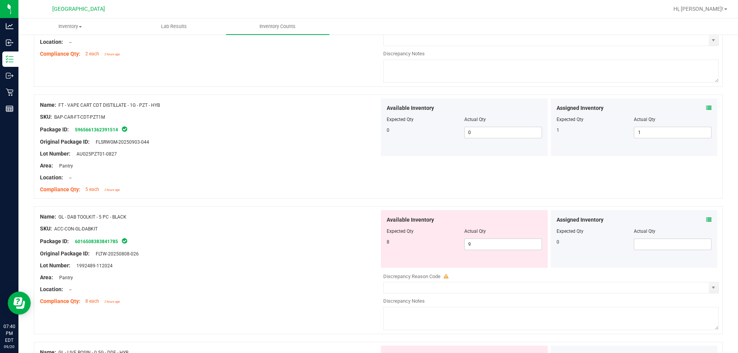
scroll to position [0, 0]
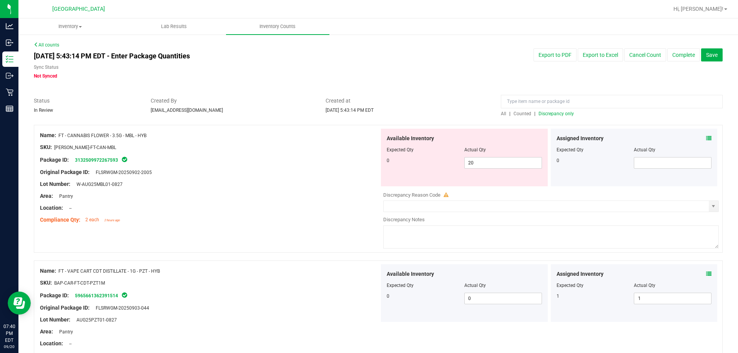
drag, startPoint x: 335, startPoint y: 250, endPoint x: 349, endPoint y: 144, distance: 107.1
click at [501, 115] on span "All" at bounding box center [503, 113] width 5 height 5
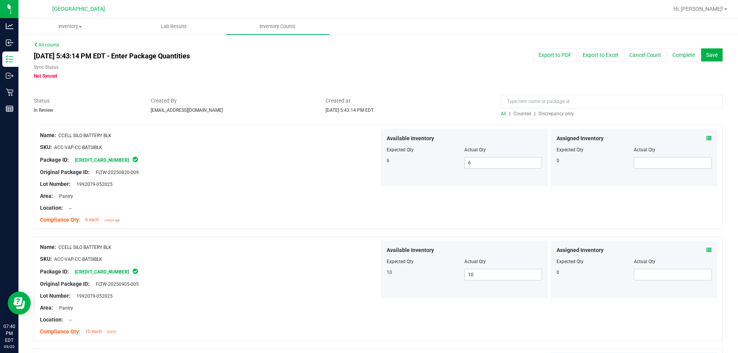
click at [523, 115] on span "Discrepancy only" at bounding box center [555, 113] width 35 height 5
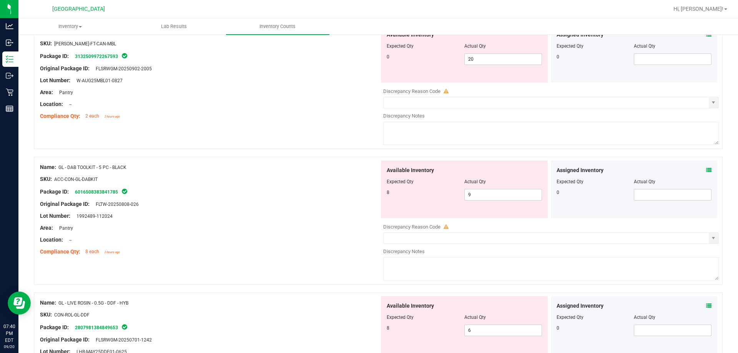
scroll to position [115, 0]
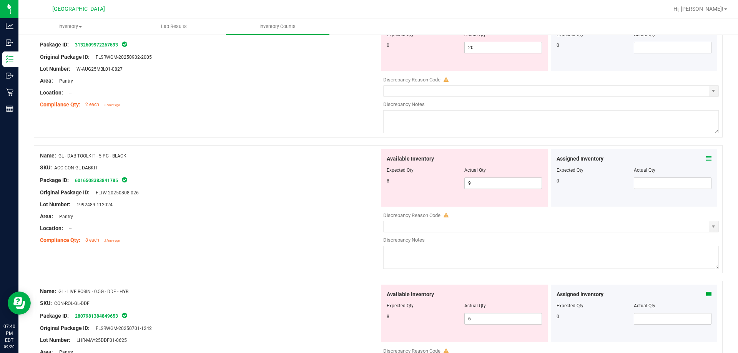
click at [523, 158] on icon at bounding box center [708, 158] width 5 height 5
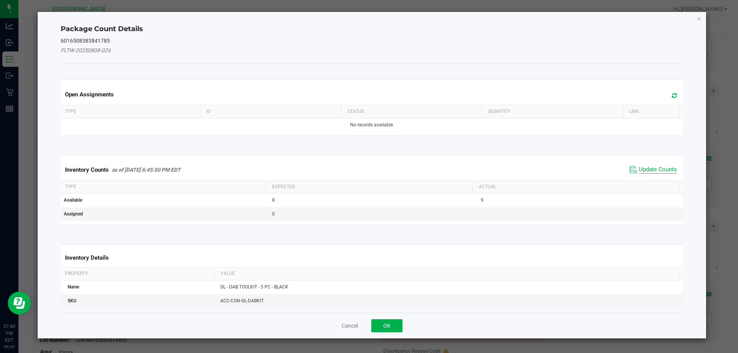
click at [523, 168] on span "Update Counts" at bounding box center [658, 170] width 38 height 8
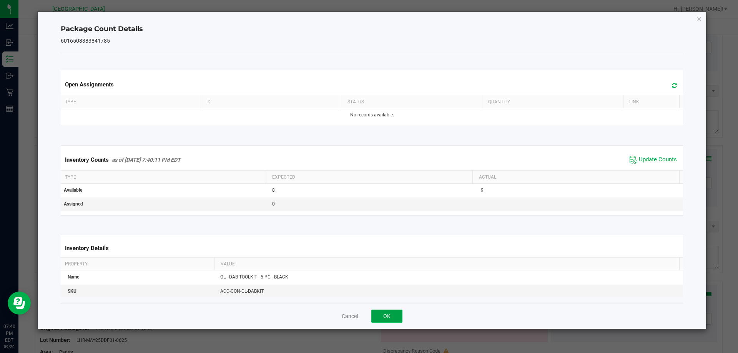
click at [381, 313] on button "OK" at bounding box center [386, 316] width 31 height 13
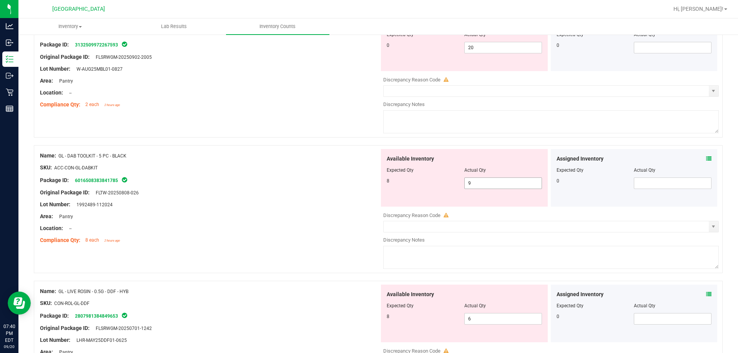
click at [471, 184] on span "9 9" at bounding box center [503, 184] width 78 height 12
click at [471, 184] on input "9" at bounding box center [503, 183] width 77 height 11
type input "8"
click at [311, 209] on div at bounding box center [209, 211] width 339 height 4
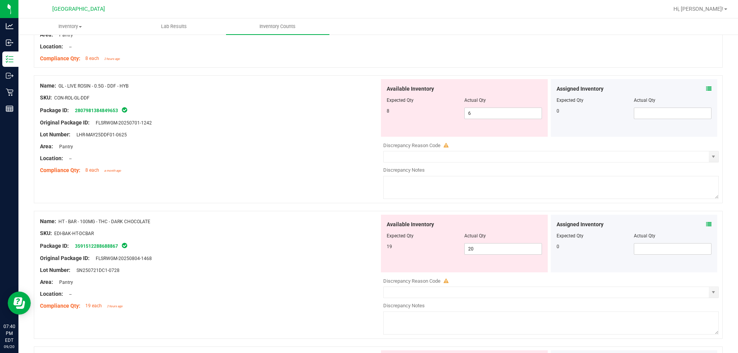
scroll to position [307, 0]
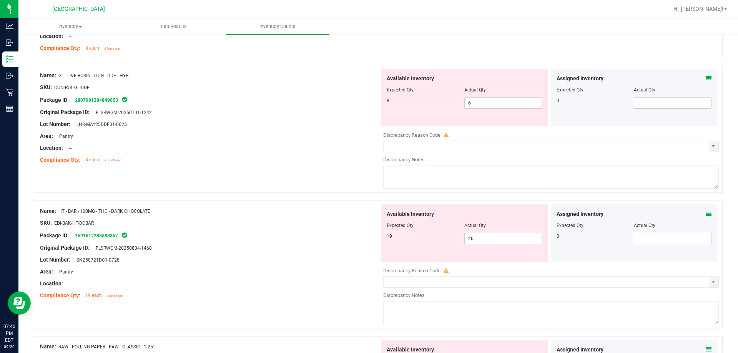
click at [523, 213] on icon at bounding box center [708, 213] width 5 height 5
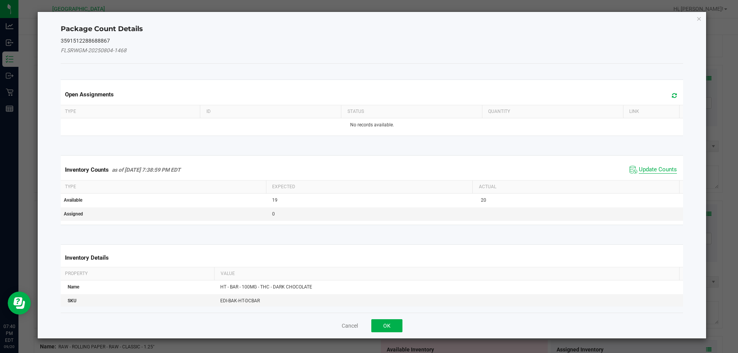
click at [523, 171] on span "Update Counts" at bounding box center [658, 170] width 38 height 8
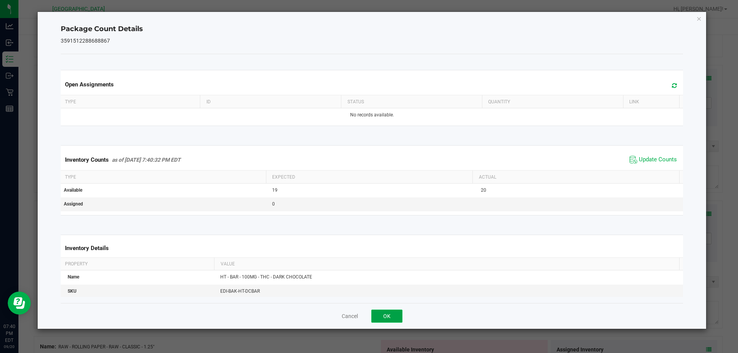
click at [385, 314] on button "OK" at bounding box center [386, 316] width 31 height 13
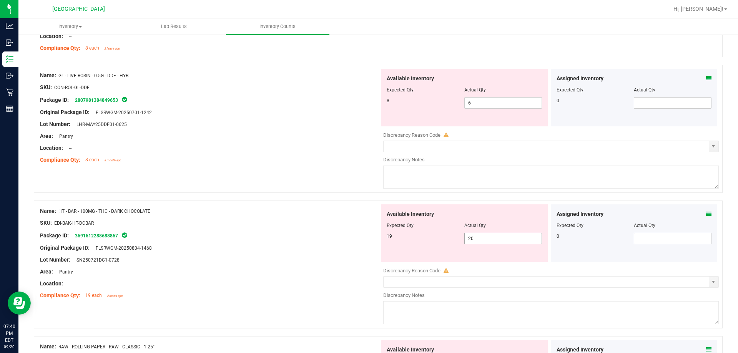
click at [493, 238] on span "20 20" at bounding box center [503, 239] width 78 height 12
click at [493, 238] on input "20" at bounding box center [503, 238] width 77 height 11
type input "19"
click at [279, 249] on div "Original Package ID: FLSRWGM-20250804-1468" at bounding box center [209, 248] width 339 height 8
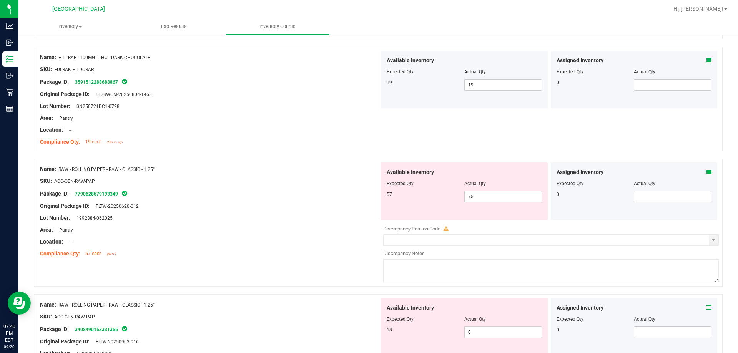
scroll to position [500, 0]
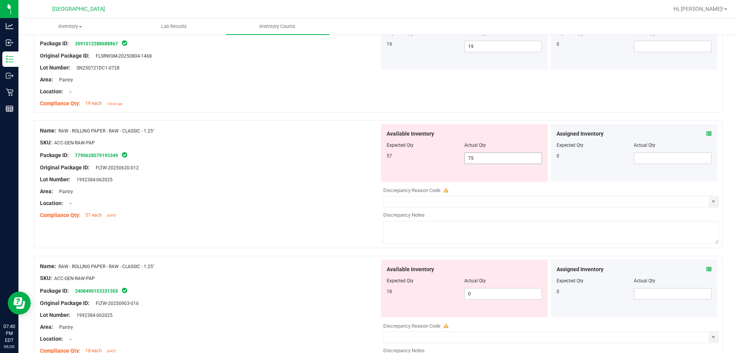
click at [486, 157] on span "75 75" at bounding box center [503, 159] width 78 height 12
click at [486, 157] on input "75" at bounding box center [503, 158] width 77 height 11
type input "57"
click at [251, 217] on div "Compliance Qty: 57 each [DATE]" at bounding box center [209, 215] width 339 height 8
type input "57"
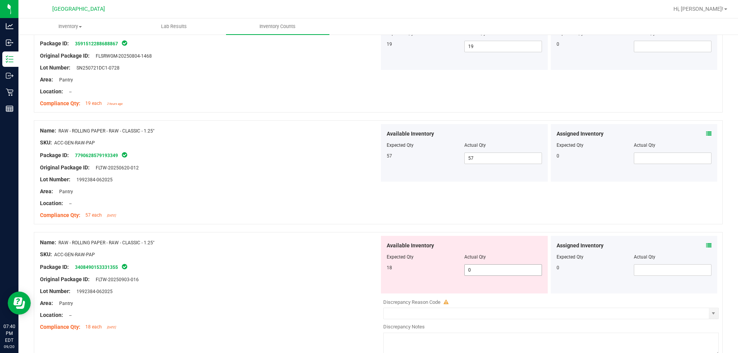
click at [479, 272] on span "0 0" at bounding box center [503, 270] width 78 height 12
click at [0, 0] on input "0" at bounding box center [0, 0] width 0 height 0
type input "18"
click at [277, 261] on div at bounding box center [209, 261] width 339 height 4
type input "18"
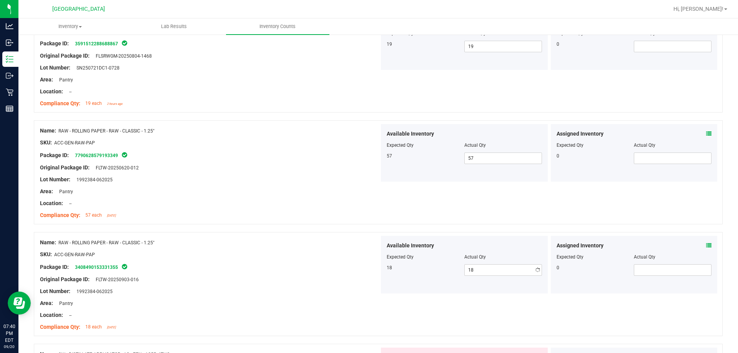
scroll to position [692, 0]
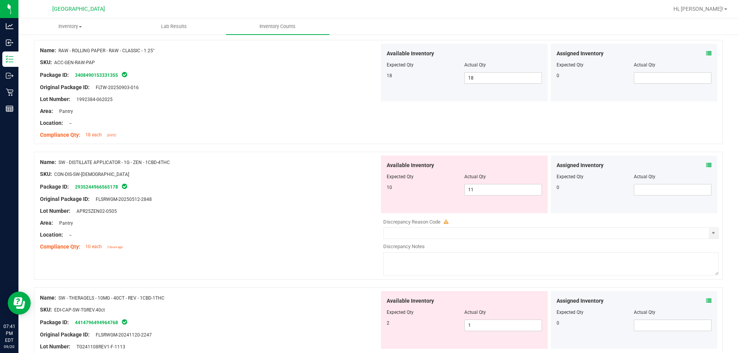
click at [523, 165] on div "Assigned Inventory Expected Qty Actual Qty 0" at bounding box center [634, 185] width 167 height 58
click at [523, 165] on icon at bounding box center [708, 165] width 5 height 5
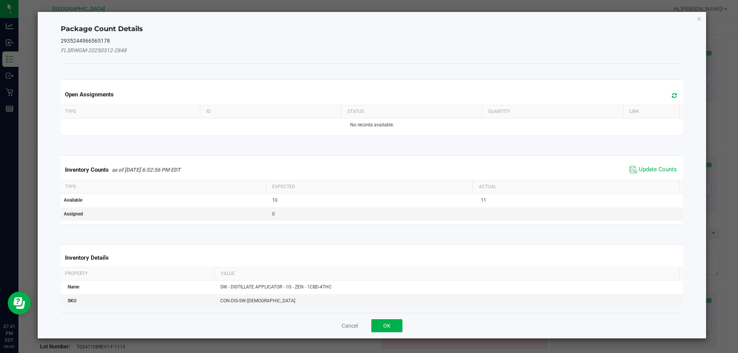
click at [523, 165] on span "Update Counts" at bounding box center [653, 170] width 51 height 12
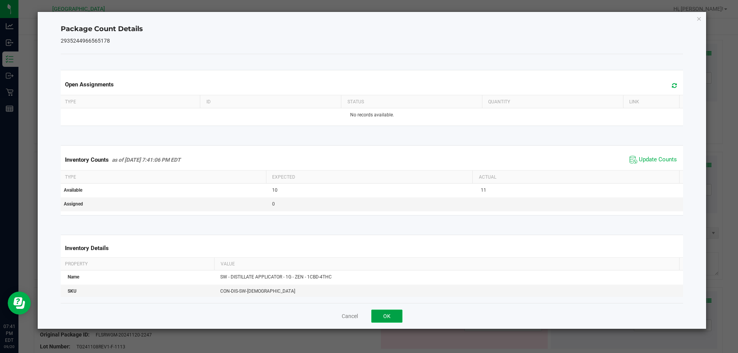
click at [400, 312] on button "OK" at bounding box center [386, 316] width 31 height 13
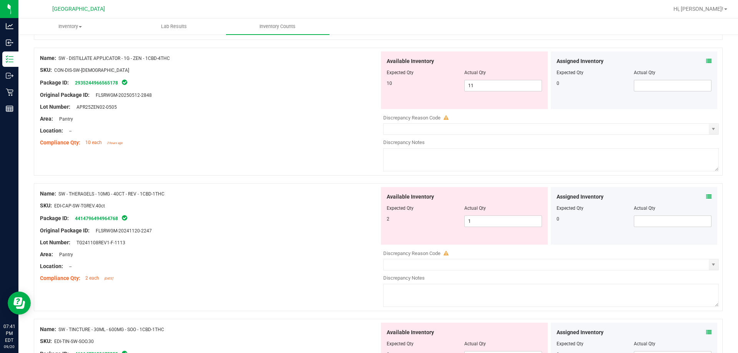
scroll to position [807, 0]
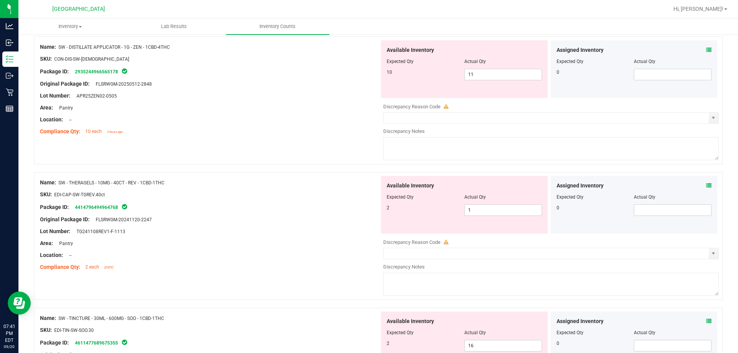
click at [523, 184] on icon at bounding box center [708, 185] width 5 height 5
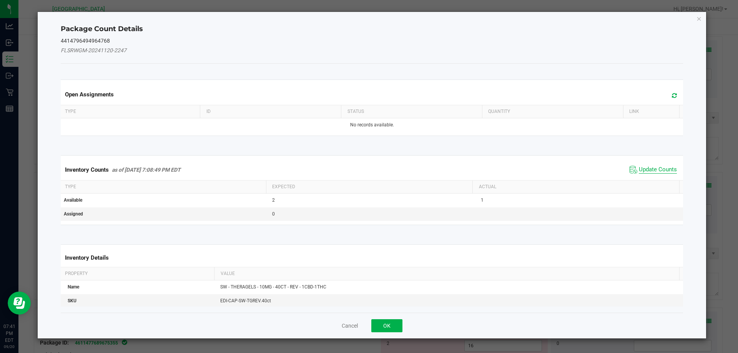
click at [523, 170] on span "Update Counts" at bounding box center [658, 170] width 38 height 8
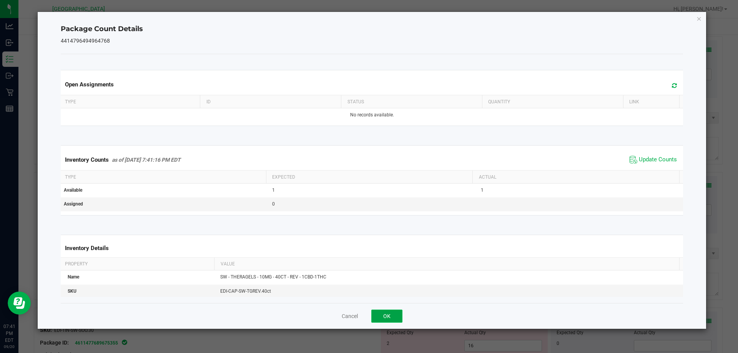
click at [386, 320] on button "OK" at bounding box center [386, 316] width 31 height 13
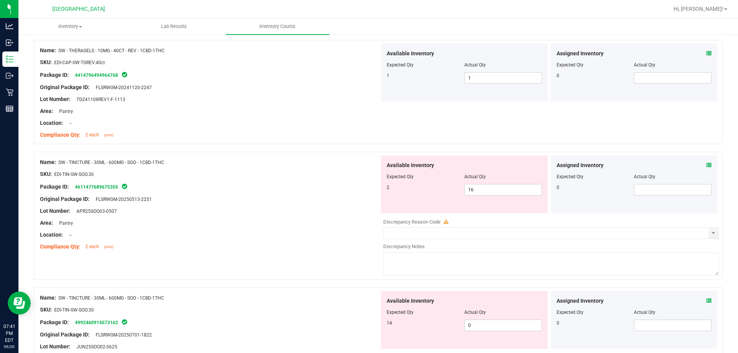
scroll to position [961, 0]
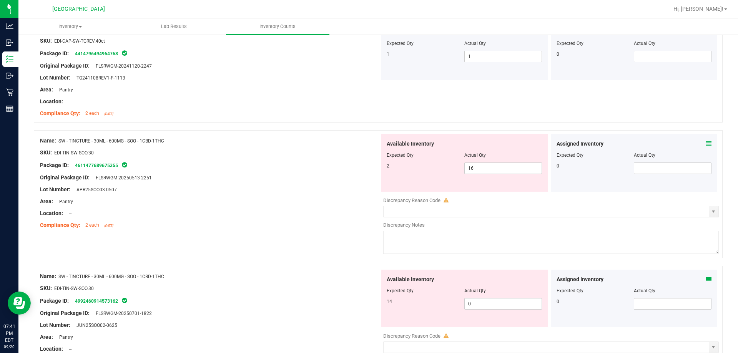
click at [523, 143] on icon at bounding box center [708, 143] width 5 height 5
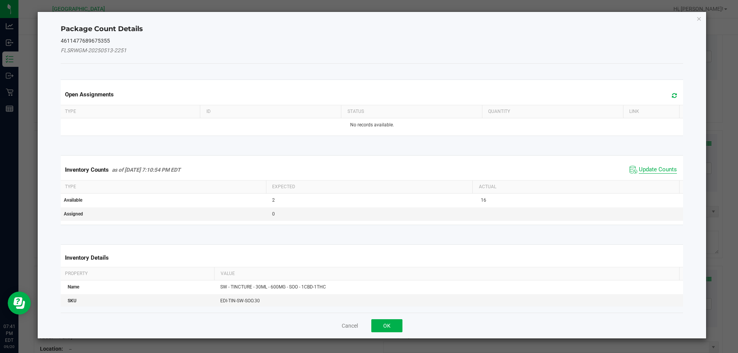
click at [523, 169] on span "Update Counts" at bounding box center [658, 170] width 38 height 8
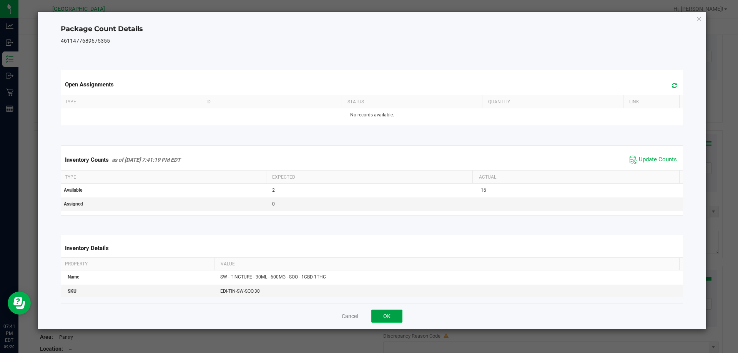
click at [395, 311] on button "OK" at bounding box center [386, 316] width 31 height 13
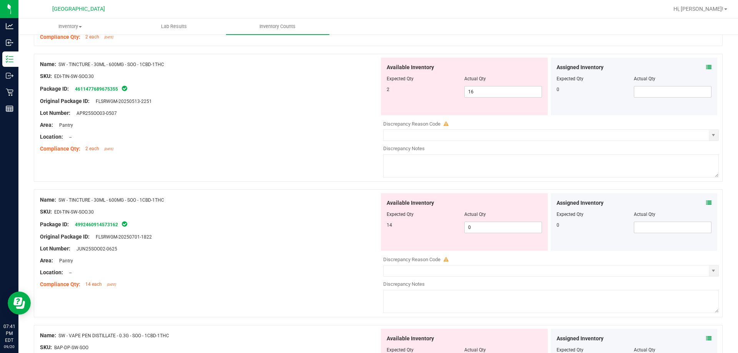
scroll to position [1038, 0]
click at [523, 201] on icon at bounding box center [708, 202] width 5 height 5
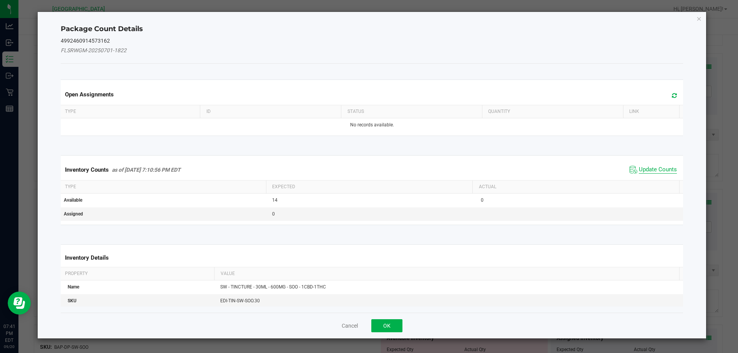
click at [523, 171] on span "Update Counts" at bounding box center [658, 170] width 38 height 8
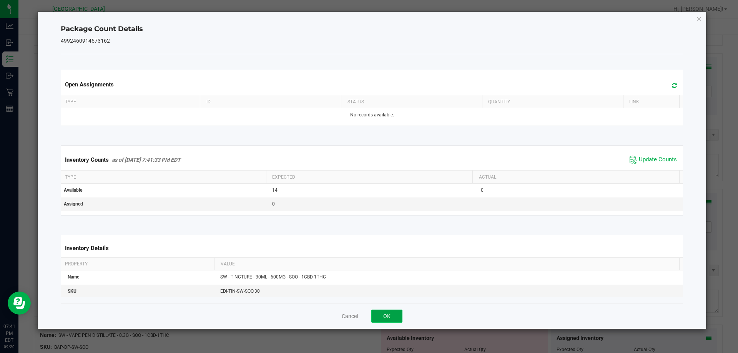
click at [392, 314] on button "OK" at bounding box center [386, 316] width 31 height 13
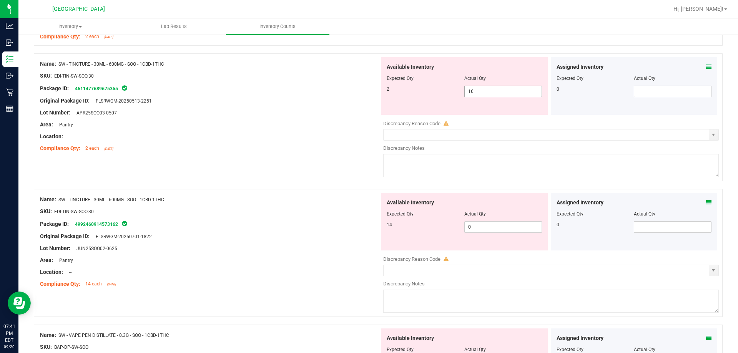
click at [482, 92] on span "16 16" at bounding box center [503, 92] width 78 height 12
click at [482, 92] on input "16" at bounding box center [503, 91] width 77 height 11
type input "2"
click at [361, 136] on div "Location: --" at bounding box center [209, 137] width 339 height 8
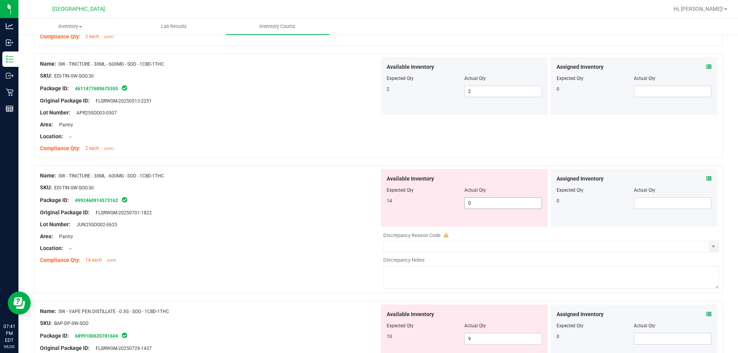
click at [493, 201] on span "0 0" at bounding box center [503, 204] width 78 height 12
click at [493, 201] on input "0" at bounding box center [503, 203] width 77 height 11
type input "14"
click at [313, 217] on div at bounding box center [209, 219] width 339 height 4
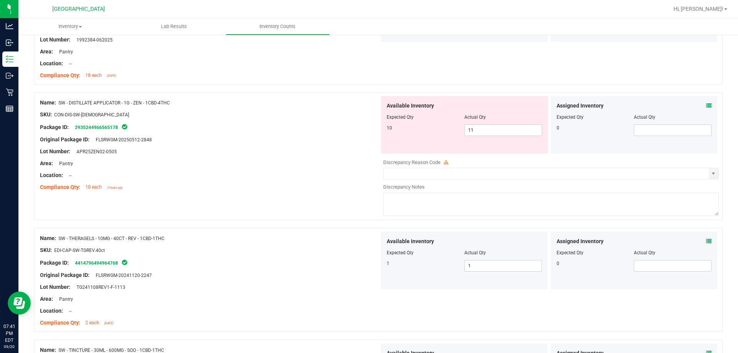
scroll to position [692, 0]
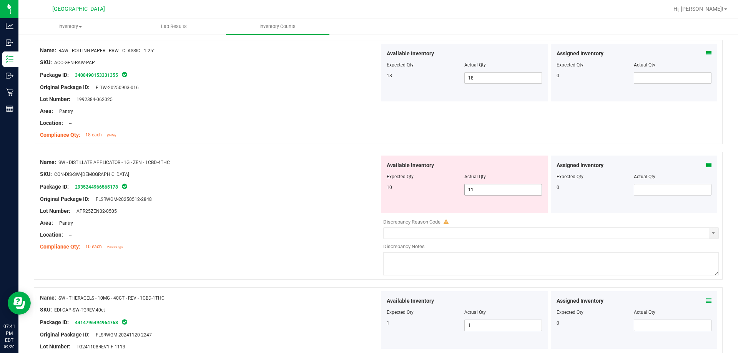
click at [479, 190] on span "11 11" at bounding box center [503, 190] width 78 height 12
click at [479, 190] on input "11" at bounding box center [503, 189] width 77 height 11
type input "10"
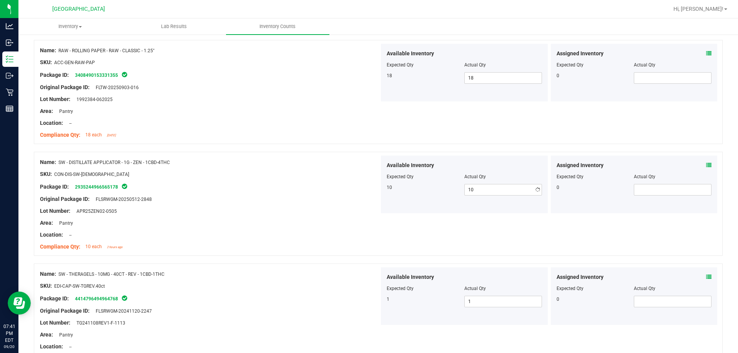
click at [328, 201] on div "Original Package ID: FLSRWGM-20250512-2848" at bounding box center [209, 199] width 339 height 8
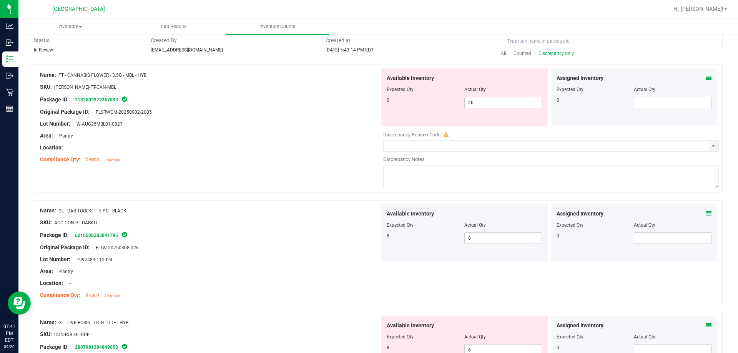
scroll to position [0, 0]
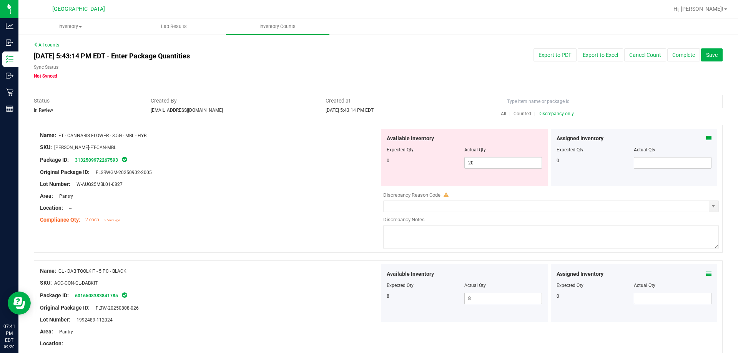
click at [496, 115] on div "All | Counted | Discrepancy only" at bounding box center [611, 107] width 233 height 20
click at [501, 114] on span "All" at bounding box center [503, 113] width 5 height 5
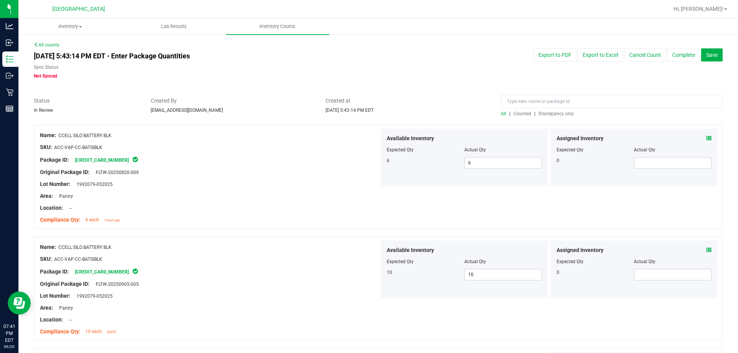
click at [523, 115] on span "Discrepancy only" at bounding box center [555, 113] width 35 height 5
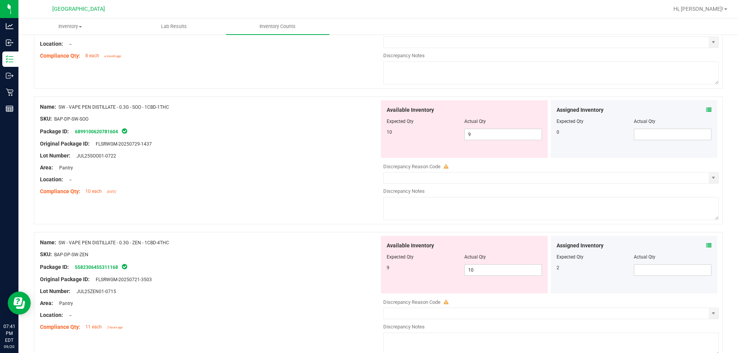
scroll to position [307, 0]
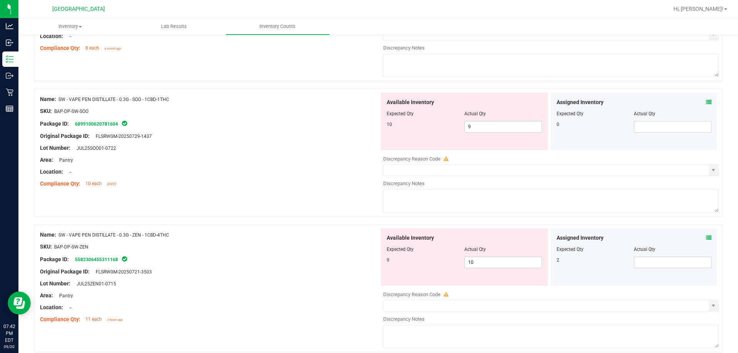
click at [523, 102] on icon at bounding box center [708, 102] width 5 height 5
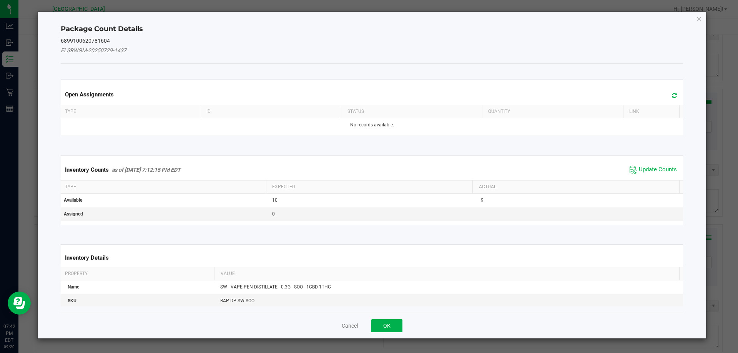
click at [523, 161] on div "Inventory Counts as of [DATE] 7:12:15 PM EDT Update Counts" at bounding box center [372, 170] width 626 height 21
click at [523, 169] on span "Update Counts" at bounding box center [658, 170] width 38 height 8
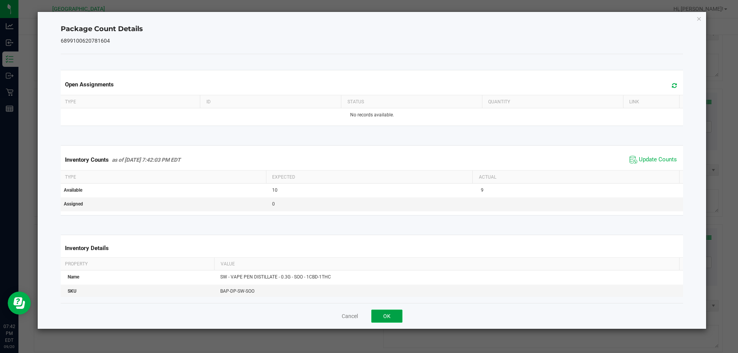
click at [391, 321] on button "OK" at bounding box center [386, 316] width 31 height 13
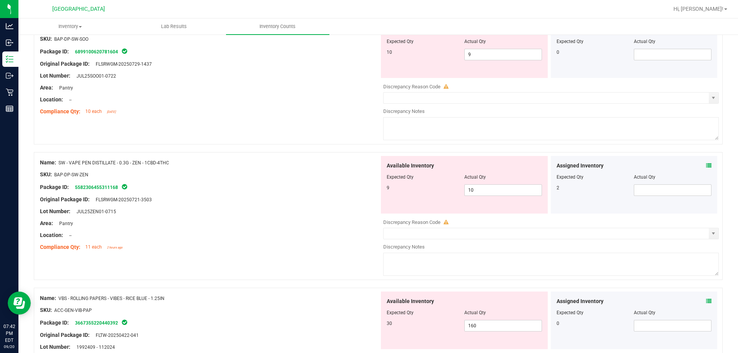
scroll to position [384, 0]
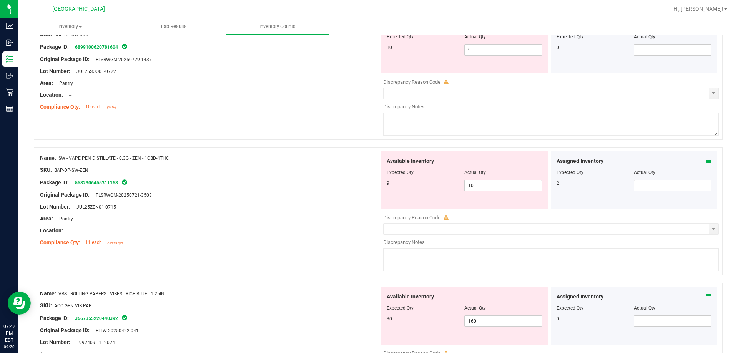
click at [523, 160] on icon at bounding box center [708, 160] width 5 height 5
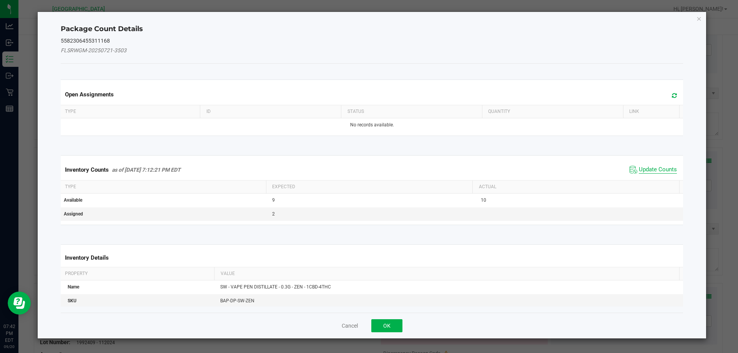
click at [523, 171] on span "Update Counts" at bounding box center [658, 170] width 38 height 8
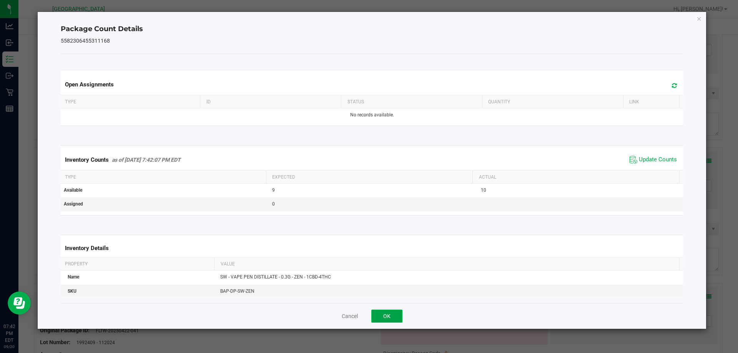
click at [394, 315] on button "OK" at bounding box center [386, 316] width 31 height 13
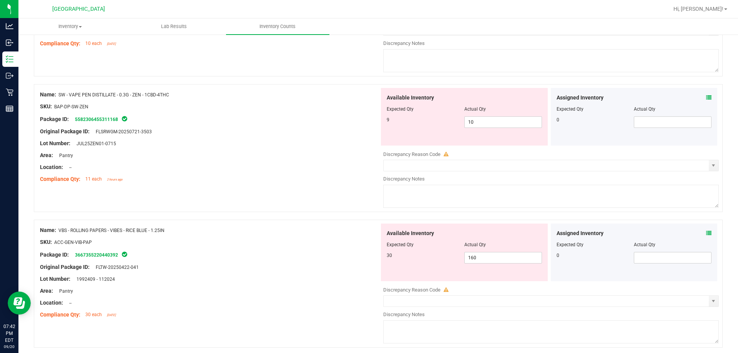
scroll to position [461, 0]
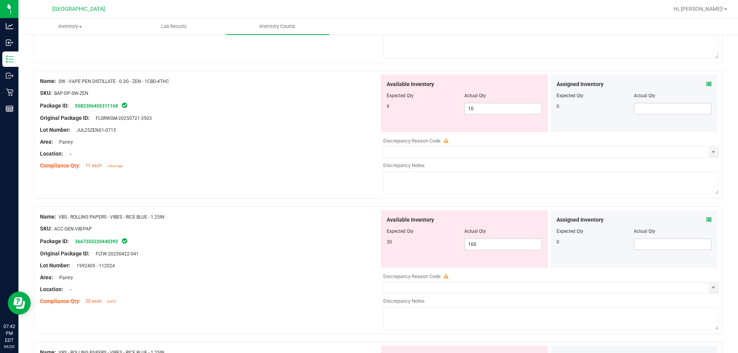
click at [523, 220] on icon at bounding box center [708, 219] width 5 height 5
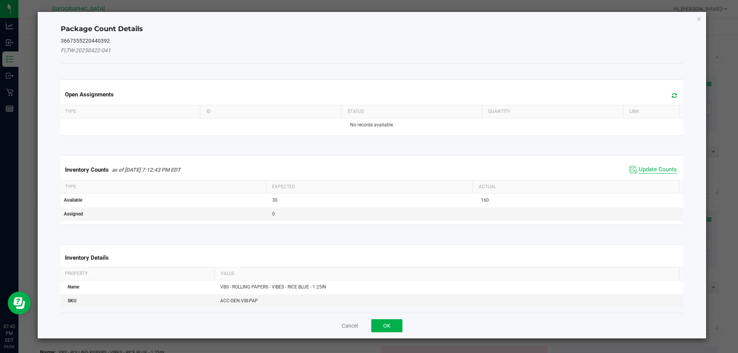
click at [523, 167] on span "Update Counts" at bounding box center [658, 170] width 38 height 8
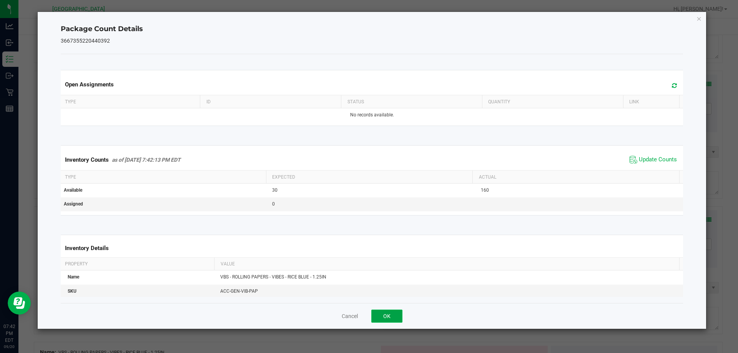
drag, startPoint x: 392, startPoint y: 317, endPoint x: 390, endPoint y: 311, distance: 6.1
click at [392, 316] on button "OK" at bounding box center [386, 316] width 31 height 13
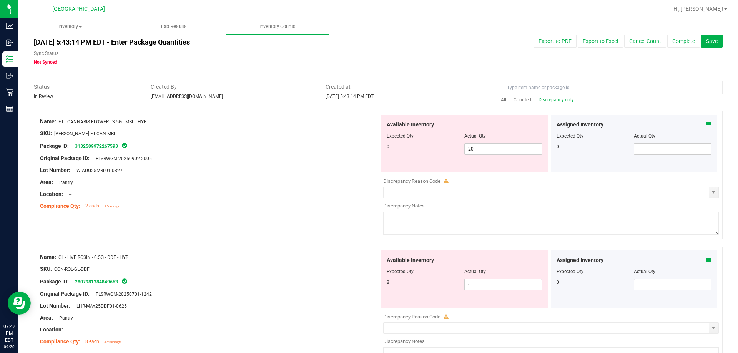
scroll to position [0, 0]
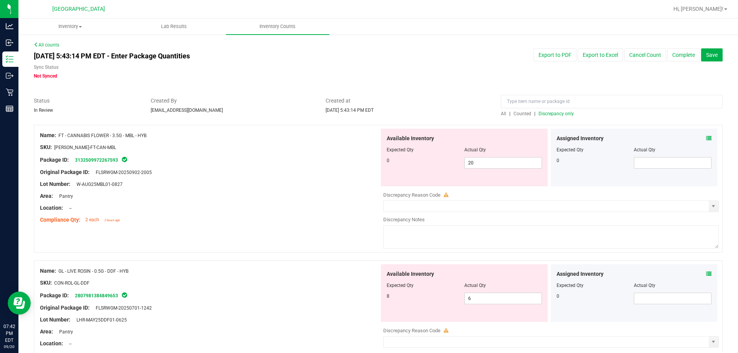
click at [501, 111] on span "All" at bounding box center [503, 113] width 5 height 5
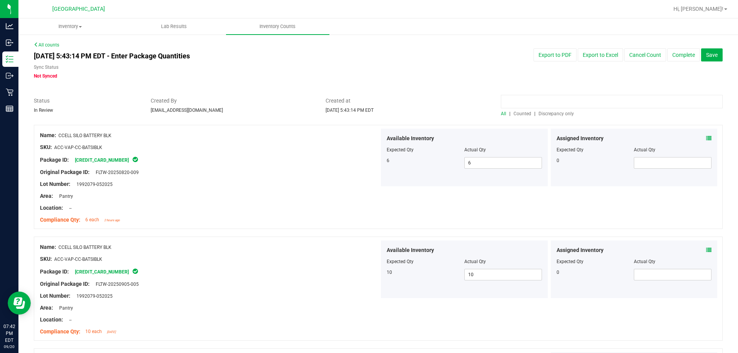
click at [522, 100] on input at bounding box center [612, 101] width 222 height 13
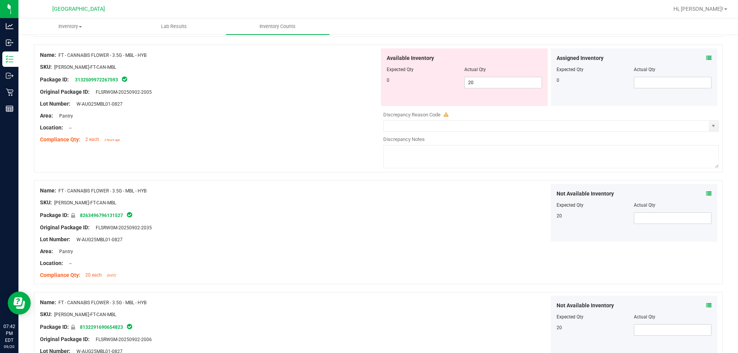
scroll to position [38, 0]
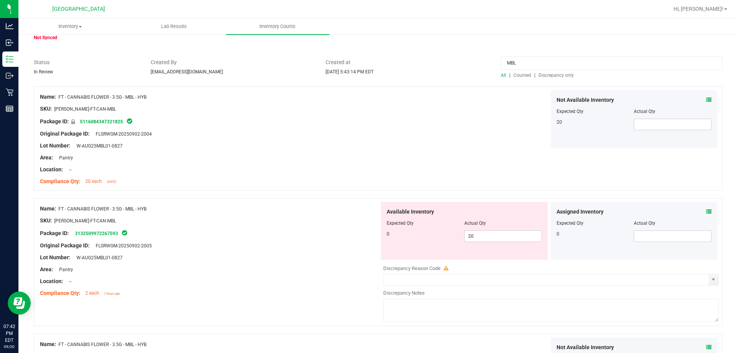
type input "MBL"
click at [523, 75] on span "Discrepancy only" at bounding box center [555, 75] width 35 height 5
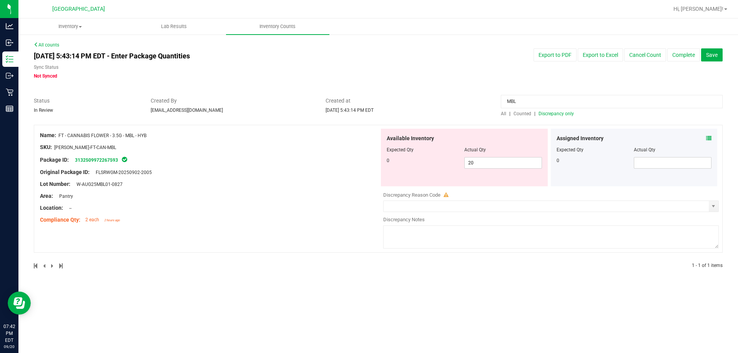
click at [523, 104] on input "MBL" at bounding box center [612, 101] width 222 height 13
click at [465, 84] on div "All counts [DATE] 5:43:14 PM EDT - Enter Package Quantities Sync Status Not Syn…" at bounding box center [378, 161] width 689 height 238
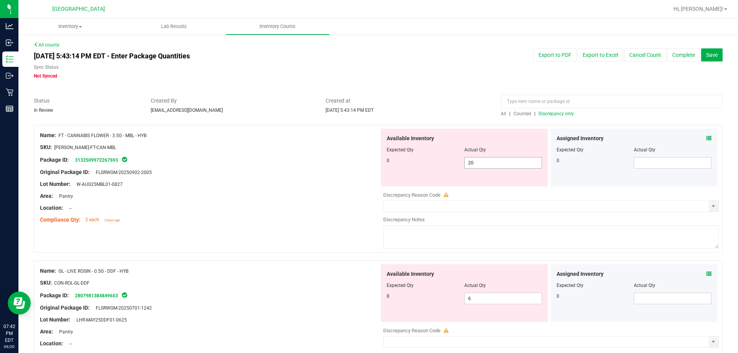
click at [489, 164] on span "20 20" at bounding box center [503, 163] width 78 height 12
click at [489, 164] on input "20" at bounding box center [503, 163] width 77 height 11
type input "0"
click at [278, 170] on div "Original Package ID: FLSRWGM-20250902-2005" at bounding box center [209, 172] width 339 height 8
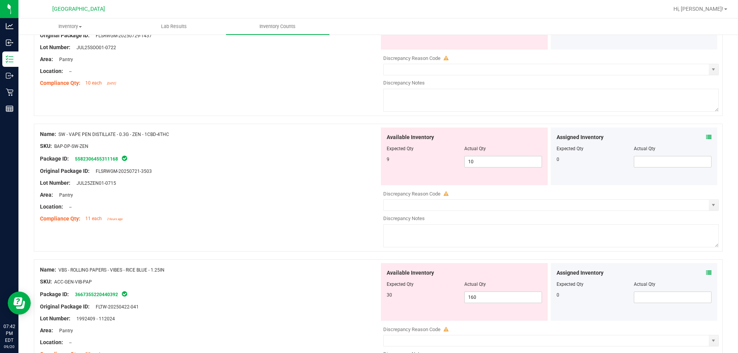
scroll to position [269, 0]
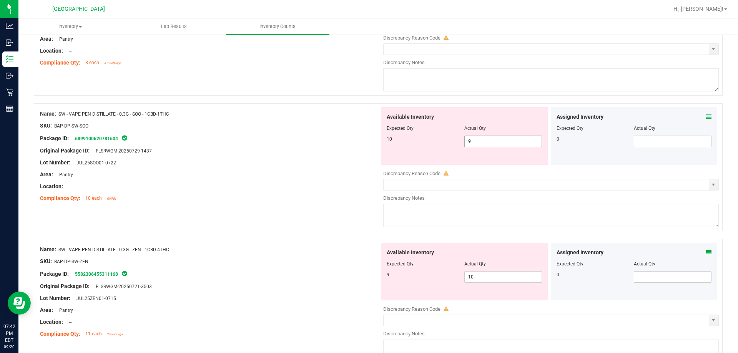
click at [479, 145] on span "9 9" at bounding box center [503, 142] width 78 height 12
click at [479, 145] on input "9" at bounding box center [503, 141] width 77 height 11
click at [334, 160] on div "Lot Number: JUL25SOO01-0722" at bounding box center [209, 163] width 339 height 8
click at [486, 142] on span "9 9" at bounding box center [503, 142] width 78 height 12
click at [489, 141] on input "9" at bounding box center [503, 141] width 77 height 11
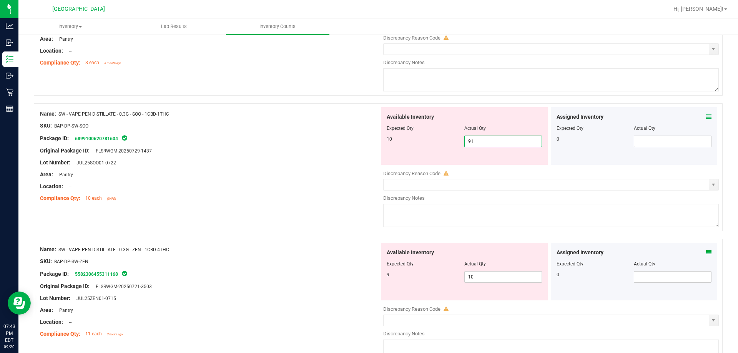
type input "9"
type input "10"
click at [295, 184] on div "Location: --" at bounding box center [209, 187] width 339 height 8
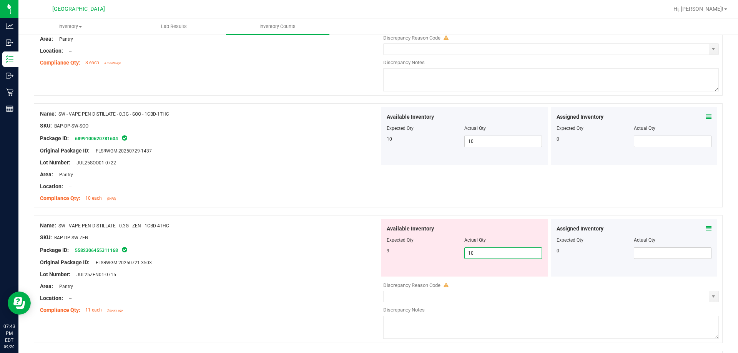
click at [495, 258] on span "10 10" at bounding box center [503, 254] width 78 height 12
click at [495, 258] on input "10" at bounding box center [503, 253] width 77 height 11
type input "9"
click at [319, 226] on div "Name: SW - VAPE PEN DISTILLATE - 0.3G - ZEN - 1CBD-4THC" at bounding box center [209, 226] width 339 height 8
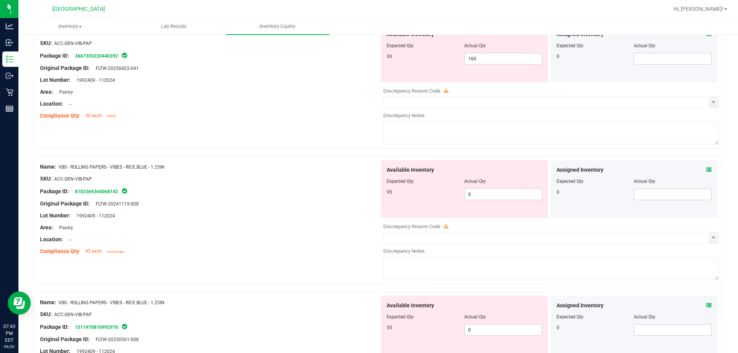
scroll to position [538, 0]
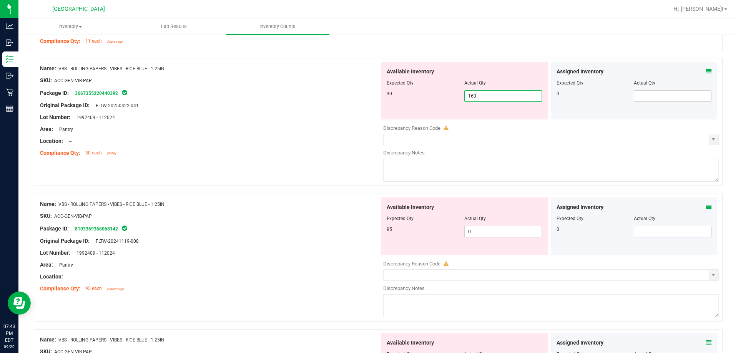
click at [477, 99] on span "160 160" at bounding box center [503, 96] width 78 height 12
click at [477, 99] on input "160" at bounding box center [503, 96] width 77 height 11
type input "30"
drag, startPoint x: 321, startPoint y: 149, endPoint x: 347, endPoint y: 166, distance: 31.3
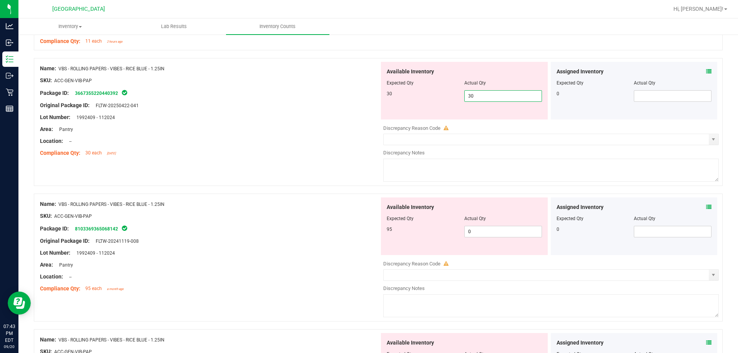
click at [321, 150] on div "Compliance Qty: 30 each [DATE]" at bounding box center [209, 153] width 339 height 8
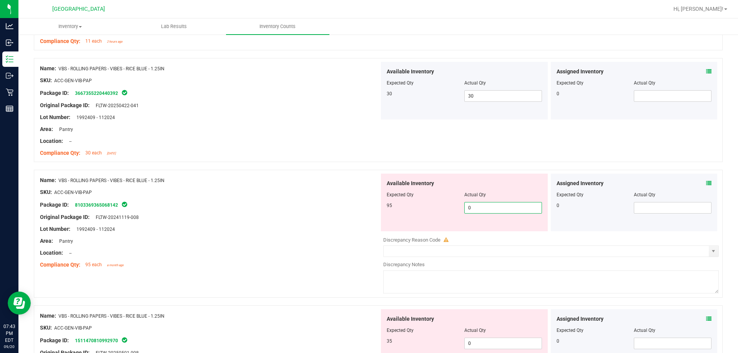
click at [481, 209] on span "0 0" at bounding box center [503, 208] width 78 height 12
click at [480, 209] on input "0" at bounding box center [503, 208] width 77 height 11
type input "95"
click at [330, 223] on div at bounding box center [209, 223] width 339 height 4
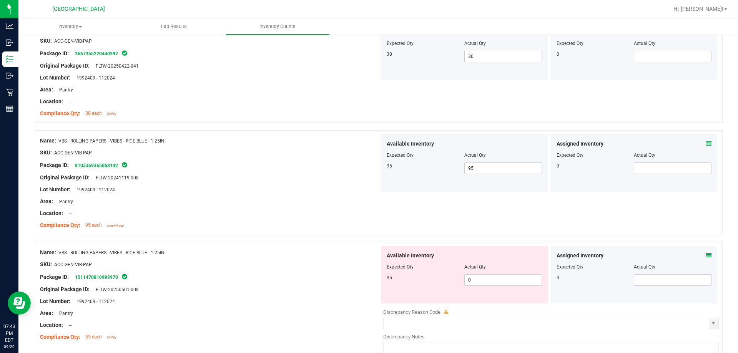
scroll to position [615, 0]
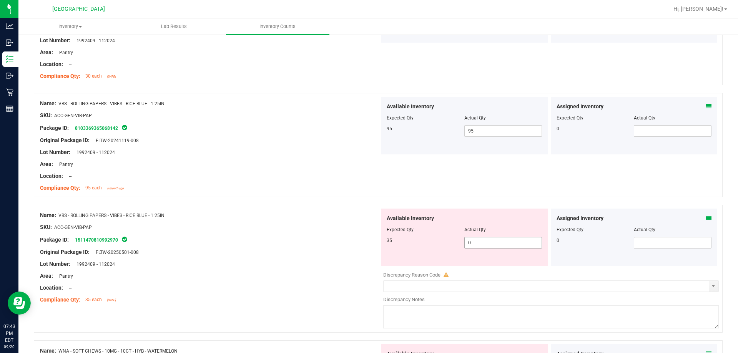
click at [469, 246] on span "0 0" at bounding box center [503, 243] width 78 height 12
click at [469, 246] on input "0" at bounding box center [503, 243] width 77 height 11
type input "35"
click at [342, 234] on div at bounding box center [209, 233] width 339 height 4
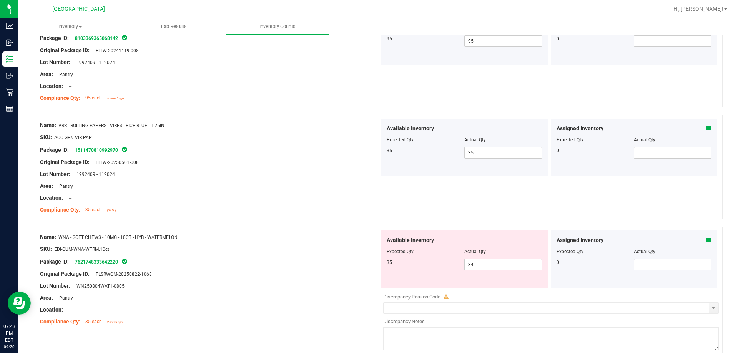
scroll to position [769, 0]
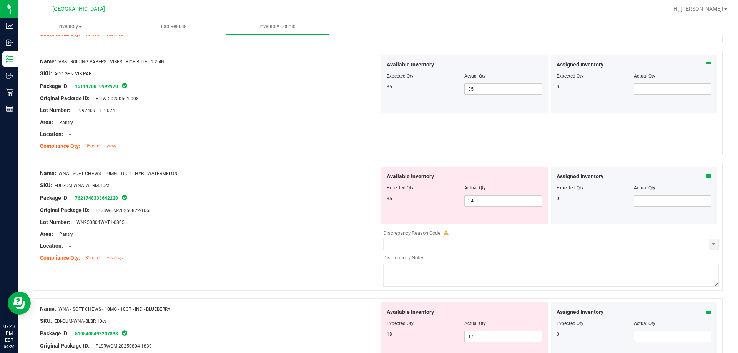
click at [523, 175] on icon at bounding box center [708, 176] width 5 height 5
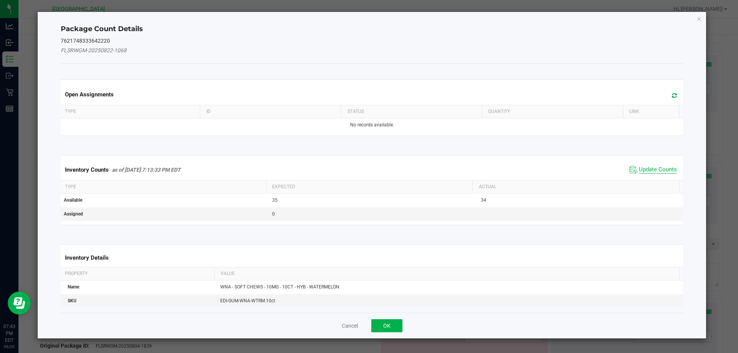
click at [523, 168] on span "Update Counts" at bounding box center [658, 170] width 38 height 8
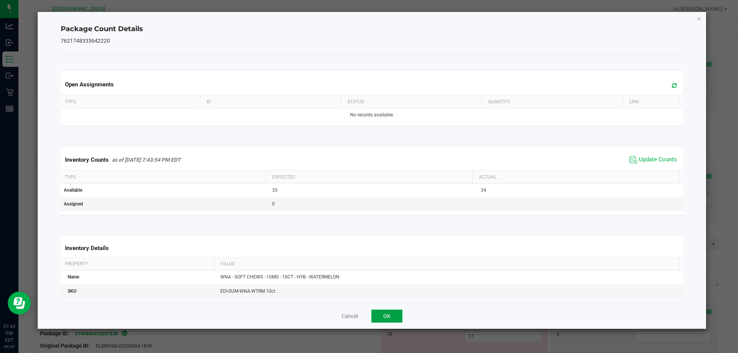
click at [389, 312] on button "OK" at bounding box center [386, 316] width 31 height 13
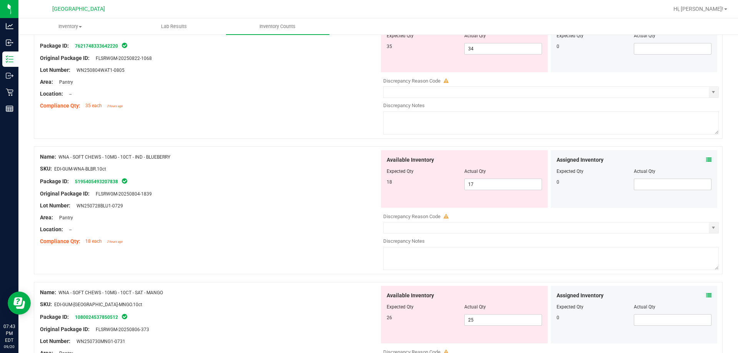
scroll to position [922, 0]
click at [523, 159] on icon at bounding box center [708, 158] width 5 height 5
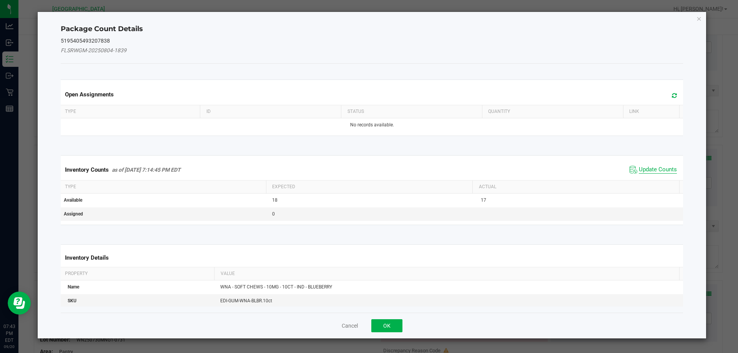
click at [523, 171] on span "Update Counts" at bounding box center [658, 170] width 38 height 8
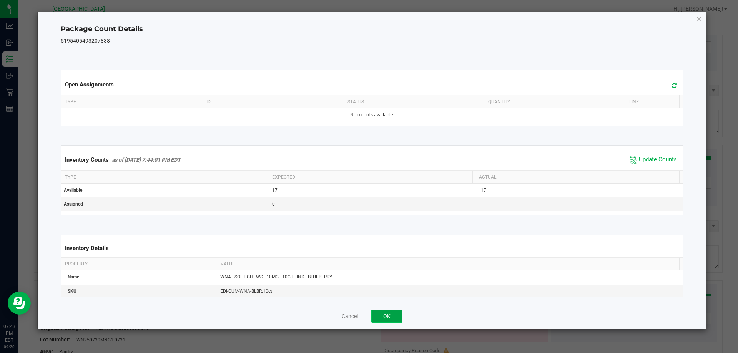
click at [393, 312] on button "OK" at bounding box center [386, 316] width 31 height 13
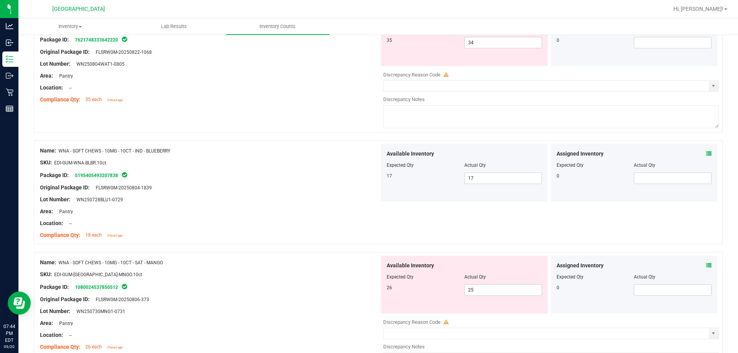
scroll to position [1038, 0]
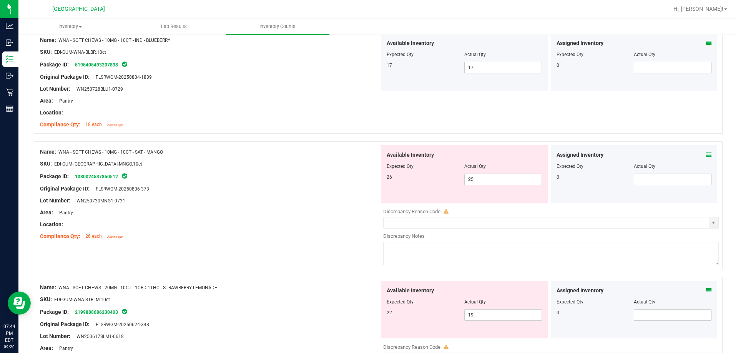
click at [523, 154] on icon at bounding box center [708, 154] width 5 height 5
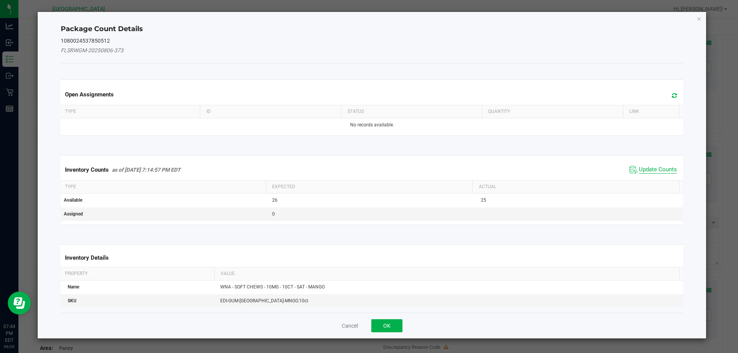
click at [523, 170] on span "Update Counts" at bounding box center [658, 170] width 38 height 8
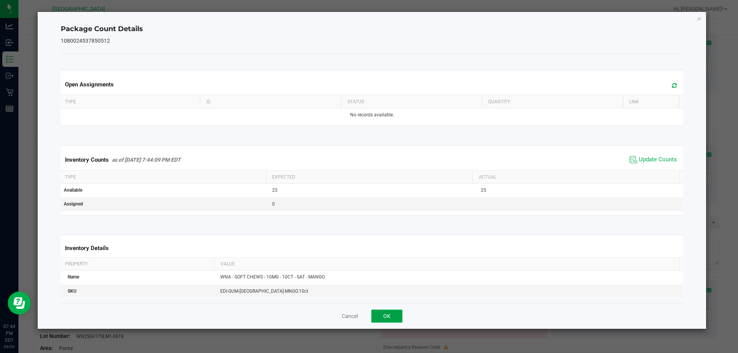
click at [392, 314] on button "OK" at bounding box center [386, 316] width 31 height 13
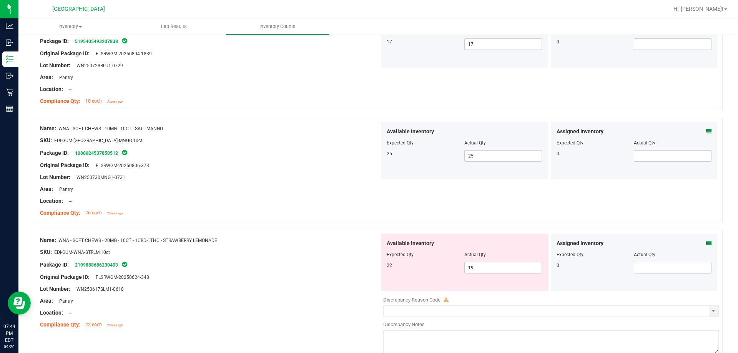
scroll to position [1153, 0]
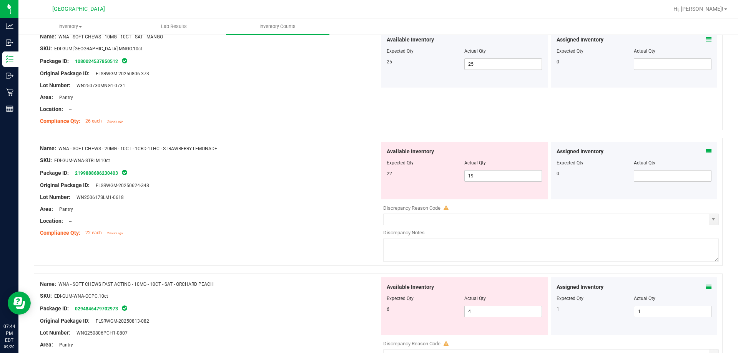
click at [523, 153] on icon at bounding box center [708, 151] width 5 height 5
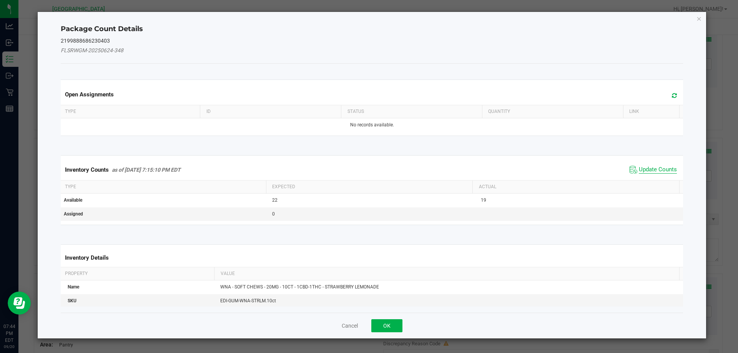
click at [523, 171] on span "Update Counts" at bounding box center [658, 170] width 38 height 8
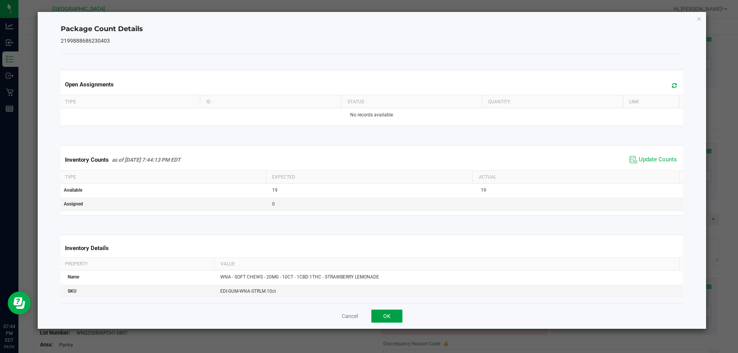
click at [396, 312] on button "OK" at bounding box center [386, 316] width 31 height 13
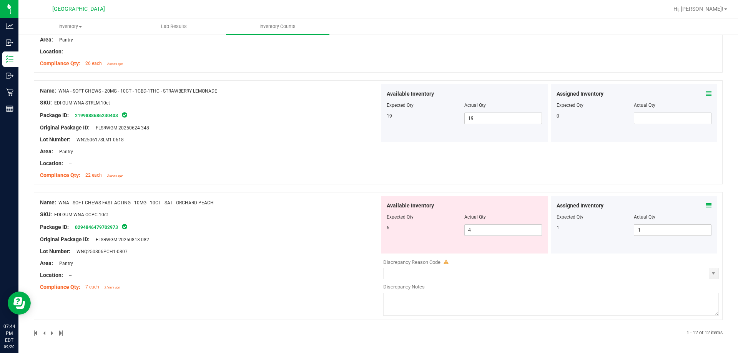
scroll to position [1211, 0]
click at [523, 205] on icon at bounding box center [708, 204] width 5 height 5
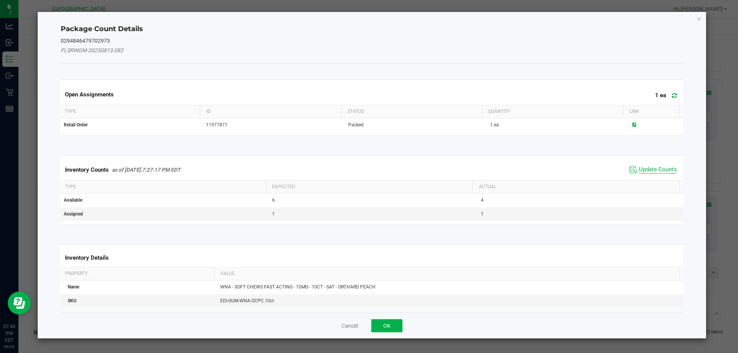
click at [523, 167] on span "Update Counts" at bounding box center [658, 170] width 38 height 8
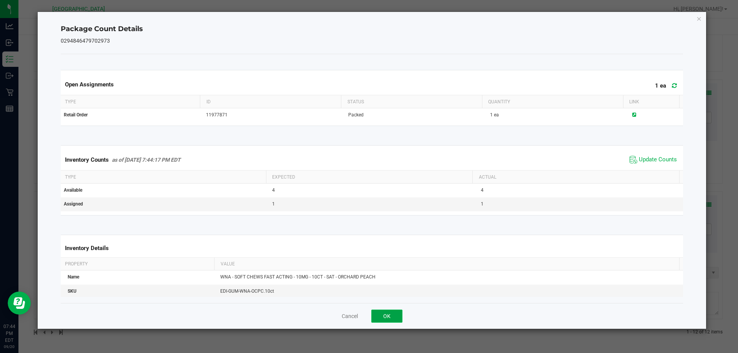
click at [399, 312] on button "OK" at bounding box center [386, 316] width 31 height 13
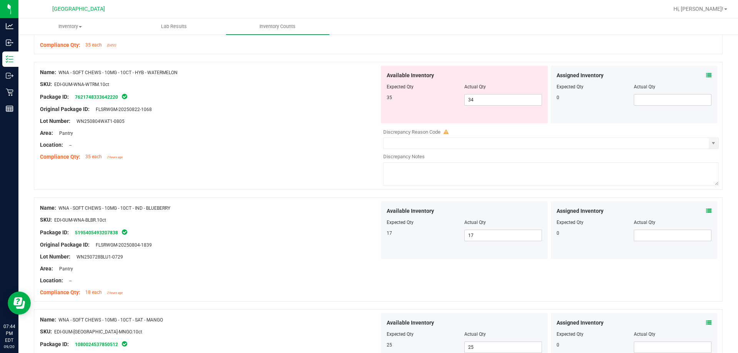
scroll to position [803, 0]
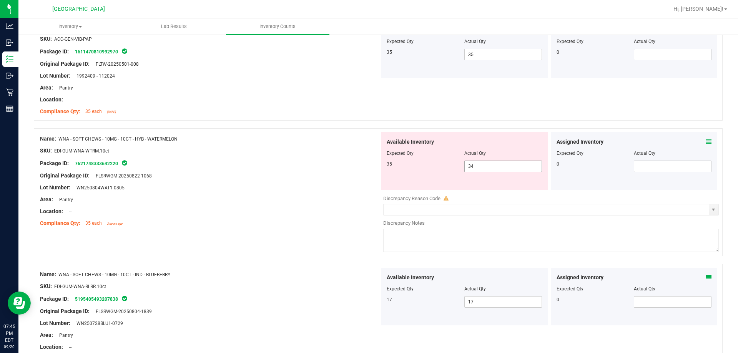
click at [473, 169] on span "34 34" at bounding box center [503, 167] width 78 height 12
click at [473, 169] on input "34" at bounding box center [503, 166] width 77 height 11
type input "35"
click at [356, 182] on div at bounding box center [209, 182] width 339 height 4
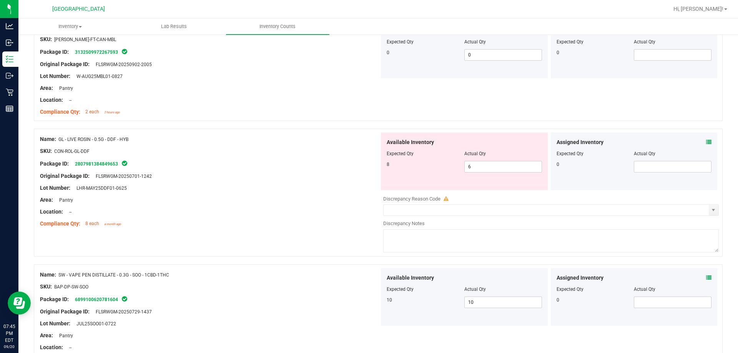
scroll to position [49, 0]
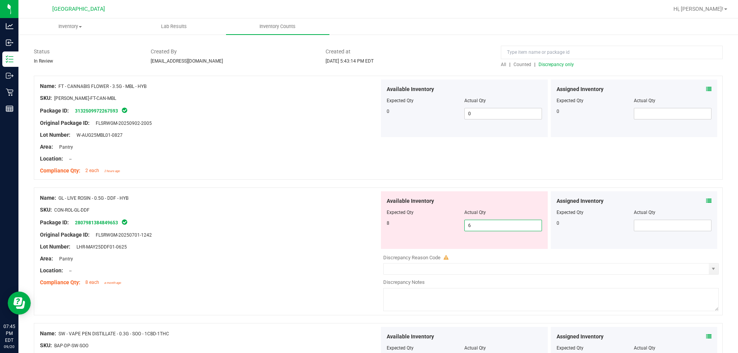
click at [493, 226] on span "6 6" at bounding box center [503, 226] width 78 height 12
click at [493, 226] on input "6" at bounding box center [503, 225] width 77 height 11
type input "8"
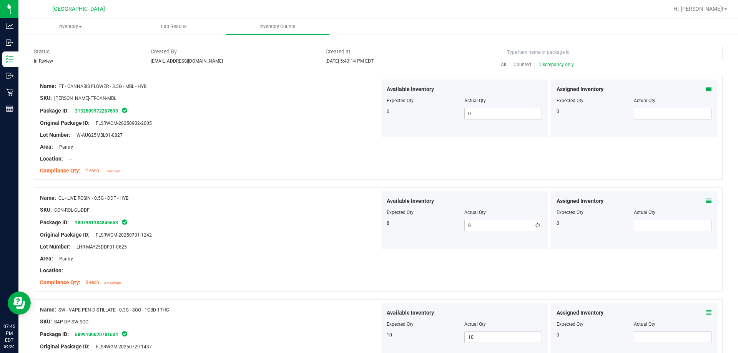
click at [322, 226] on div "Package ID: 2807981384849653" at bounding box center [209, 222] width 339 height 9
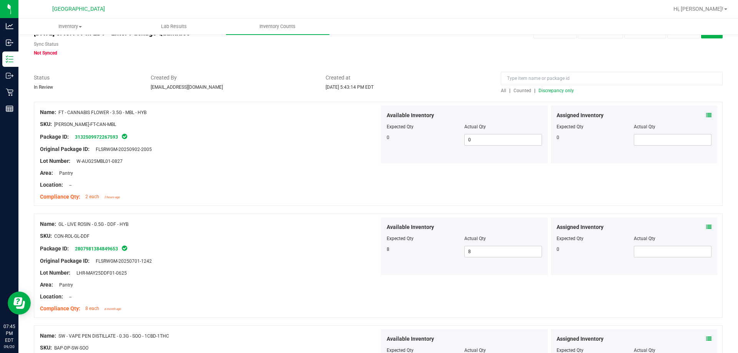
scroll to position [0, 0]
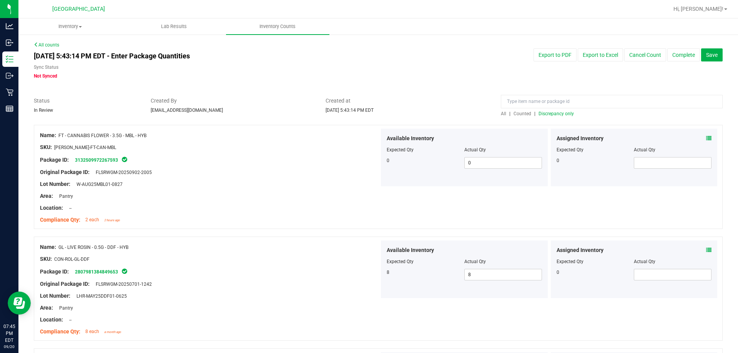
click at [501, 116] on span "All" at bounding box center [503, 113] width 5 height 5
click at [523, 114] on span "Discrepancy only" at bounding box center [555, 113] width 35 height 5
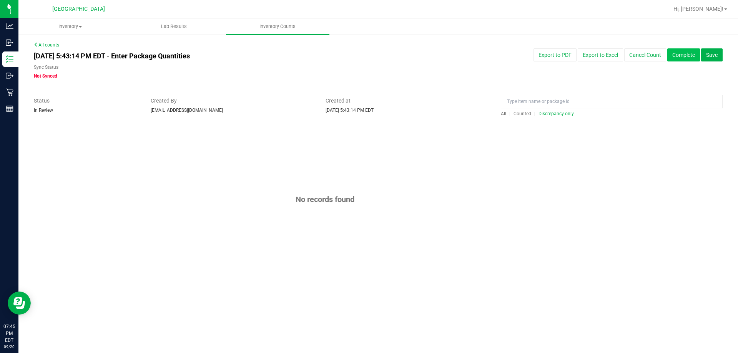
click at [523, 55] on button "Complete" at bounding box center [683, 54] width 33 height 13
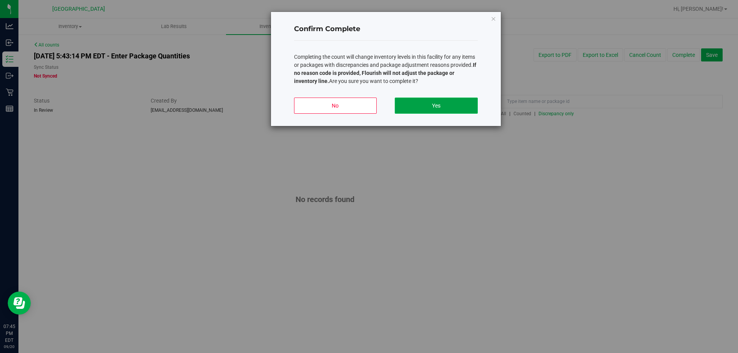
click at [448, 108] on button "Yes" at bounding box center [436, 106] width 83 height 16
